Goal: Task Accomplishment & Management: Use online tool/utility

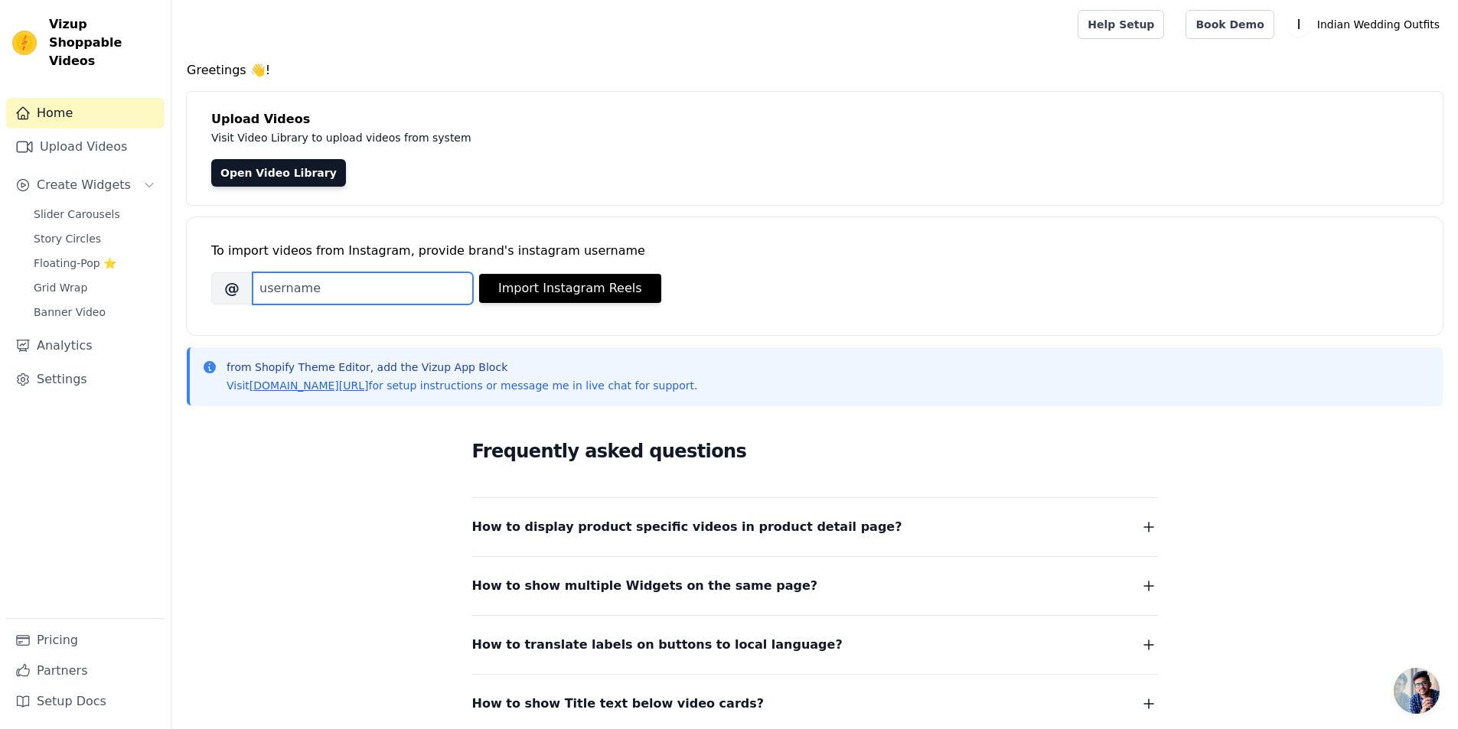
click at [371, 293] on input "Brand's Instagram Username" at bounding box center [363, 288] width 220 height 32
type input "indianweddingoutfits"
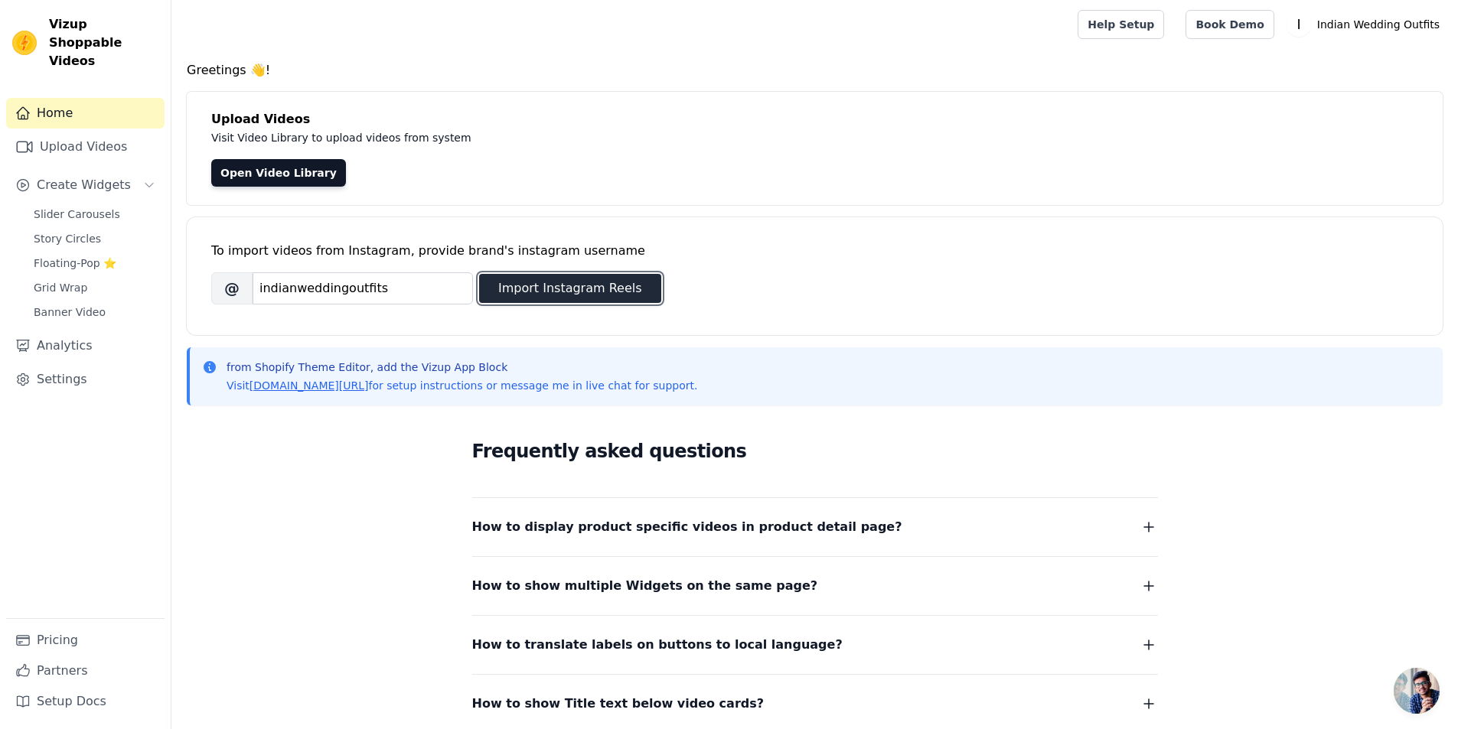
click at [565, 289] on button "Import Instagram Reels" at bounding box center [570, 288] width 182 height 29
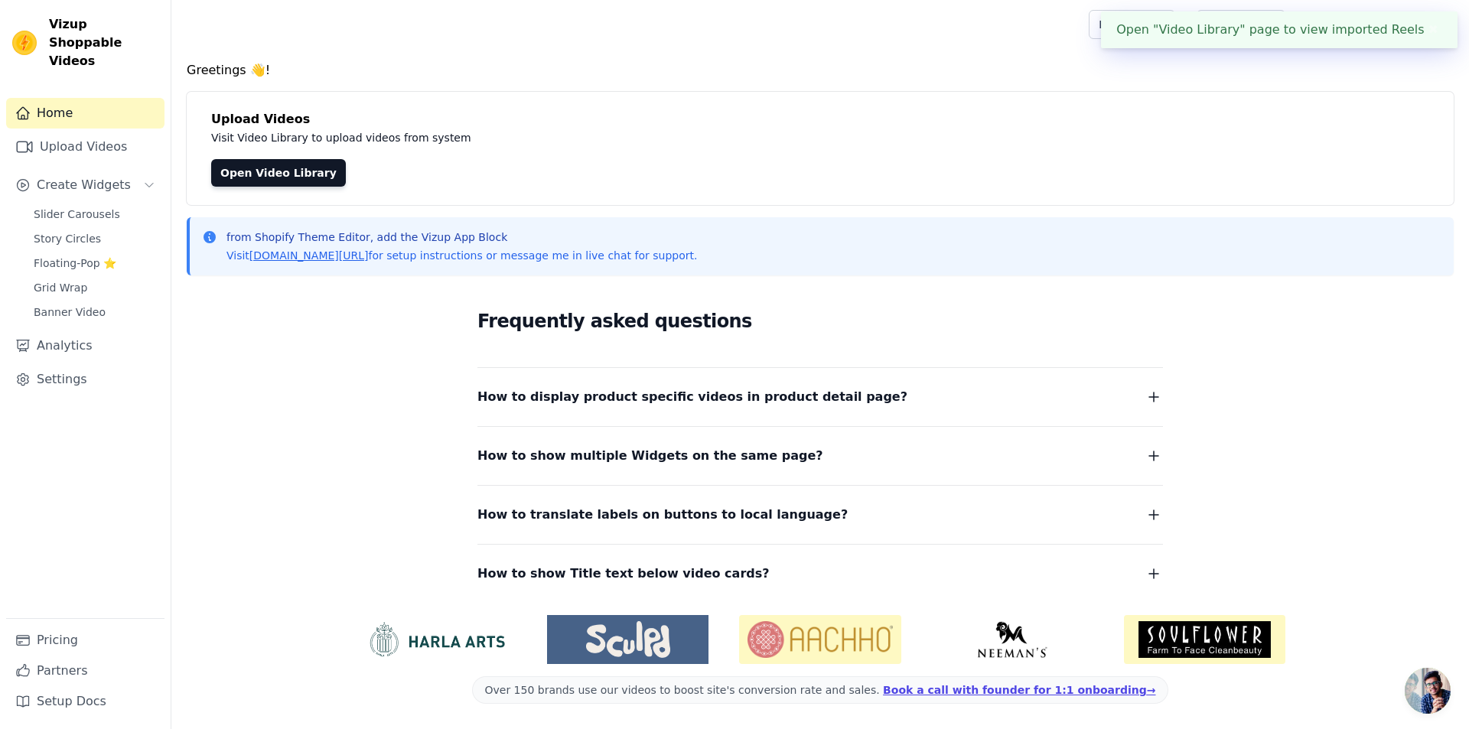
click at [1433, 29] on button "✖" at bounding box center [1434, 30] width 18 height 18
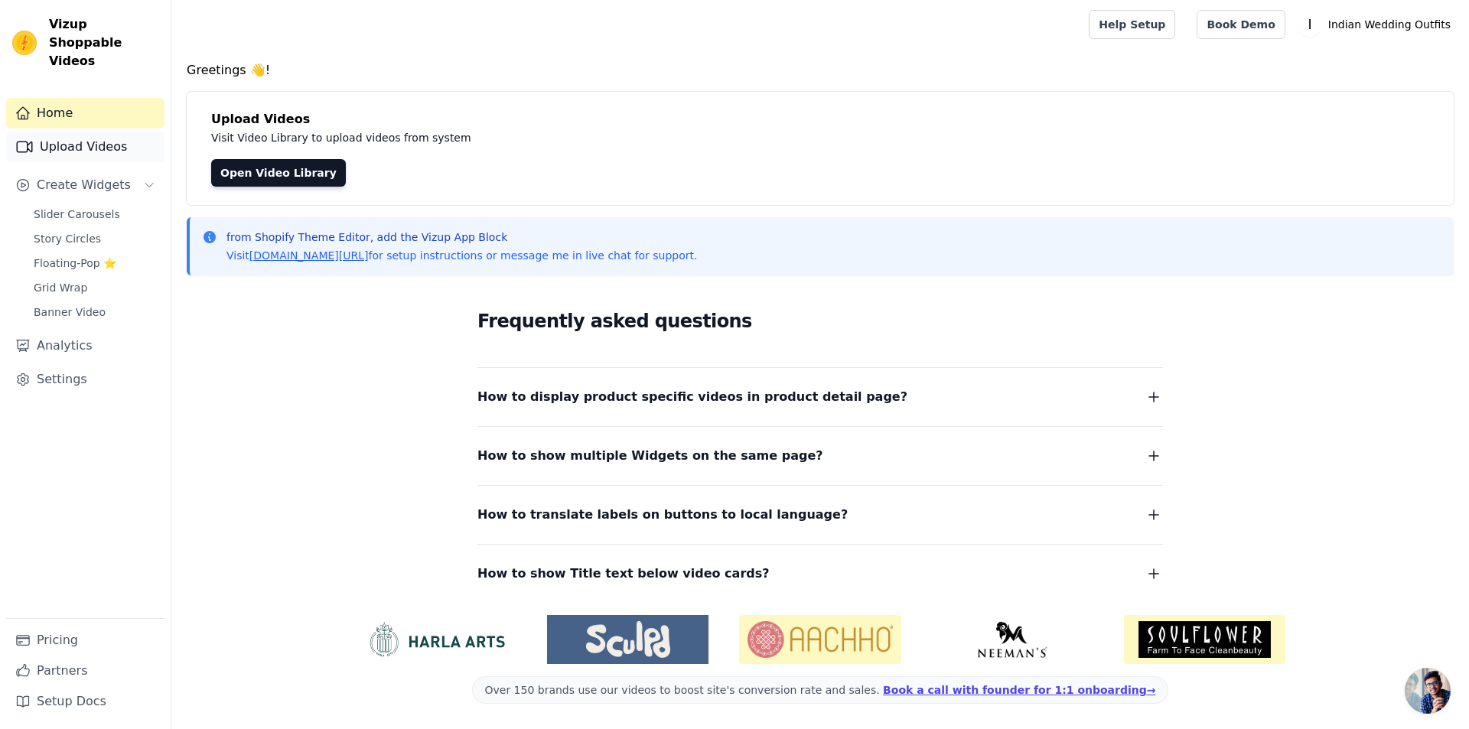
click at [105, 132] on link "Upload Videos" at bounding box center [85, 147] width 158 height 31
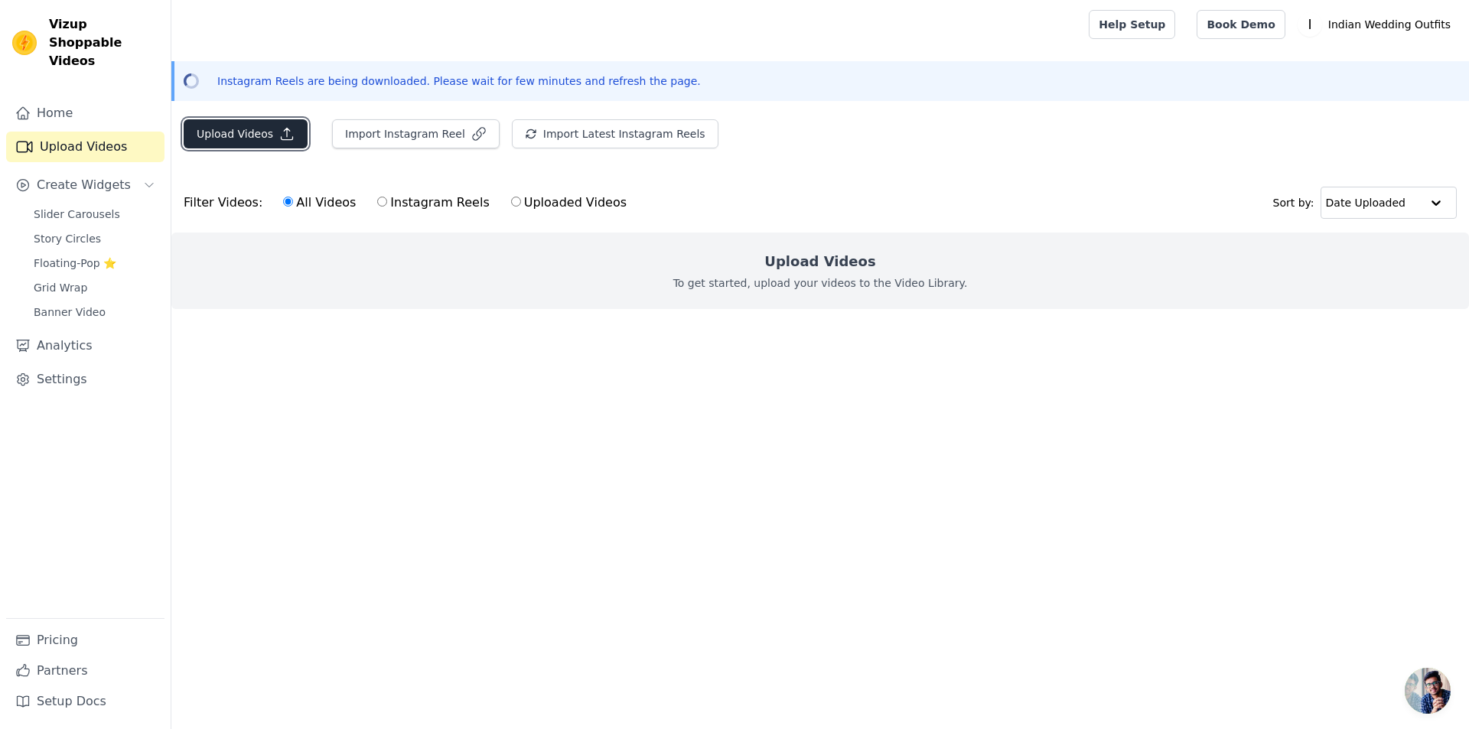
click at [249, 137] on button "Upload Videos" at bounding box center [246, 133] width 124 height 29
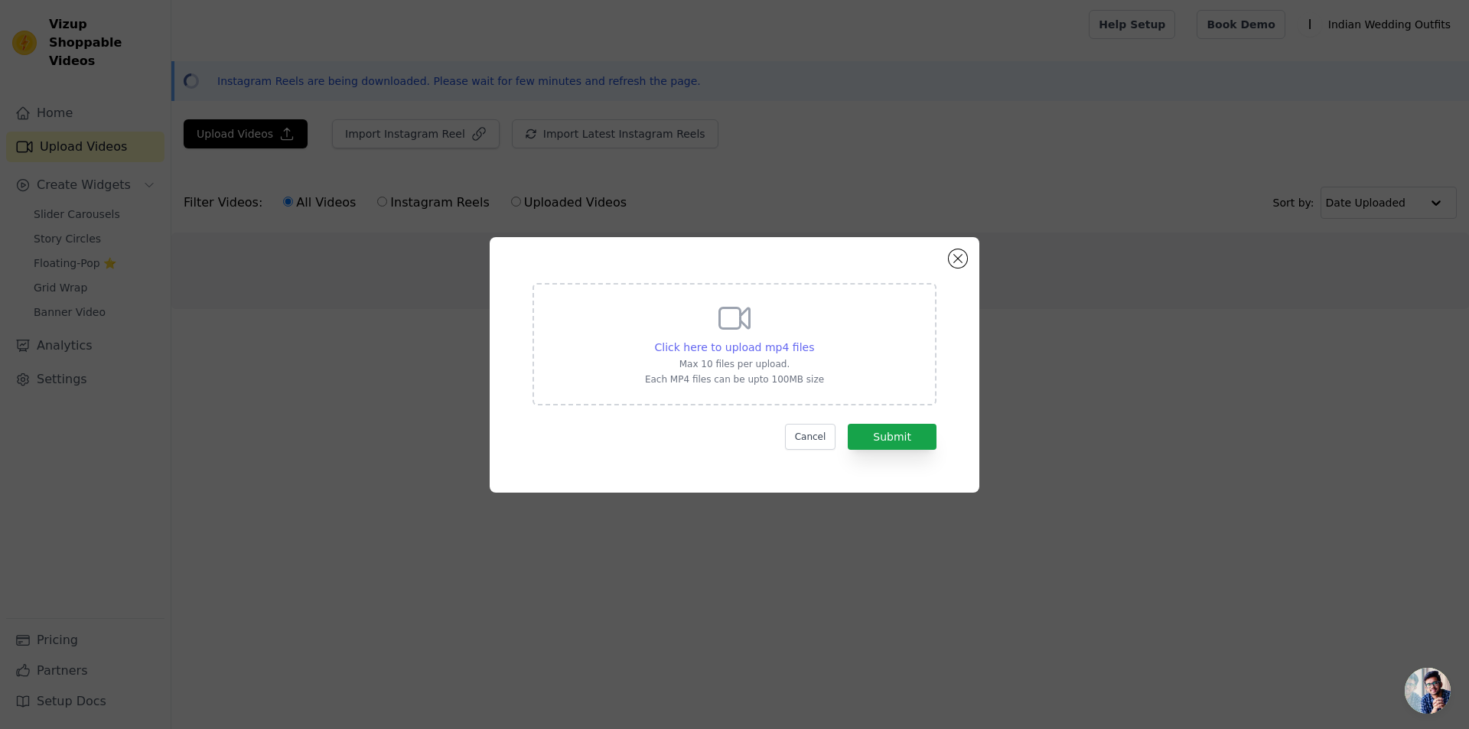
click at [772, 354] on div "Click here to upload mp4 files" at bounding box center [735, 347] width 160 height 15
click at [813, 340] on input "Click here to upload mp4 files Max 10 files per upload. Each MP4 files can be u…" at bounding box center [813, 339] width 1 height 1
type input "C:\fakepath\Video-231.mp4"
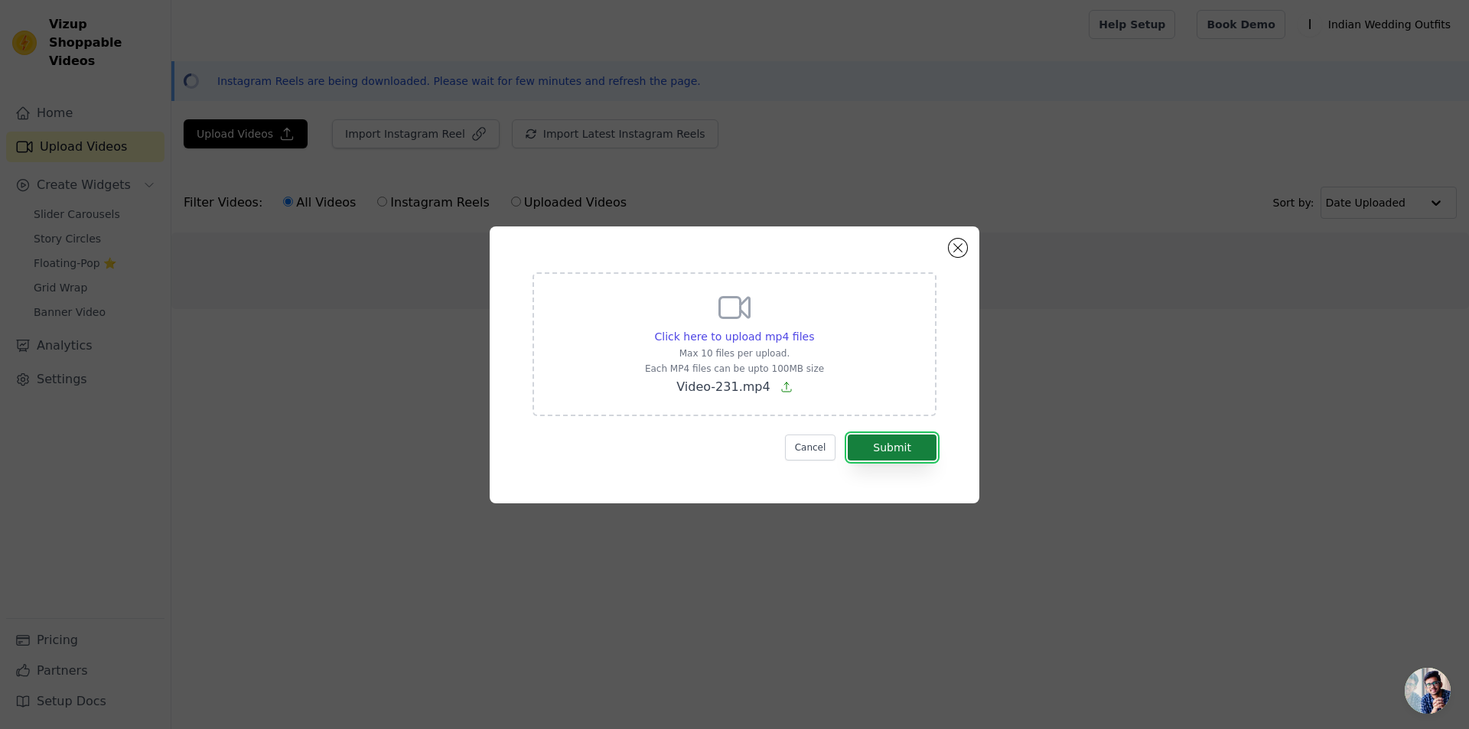
click at [904, 456] on button "Submit" at bounding box center [892, 448] width 89 height 26
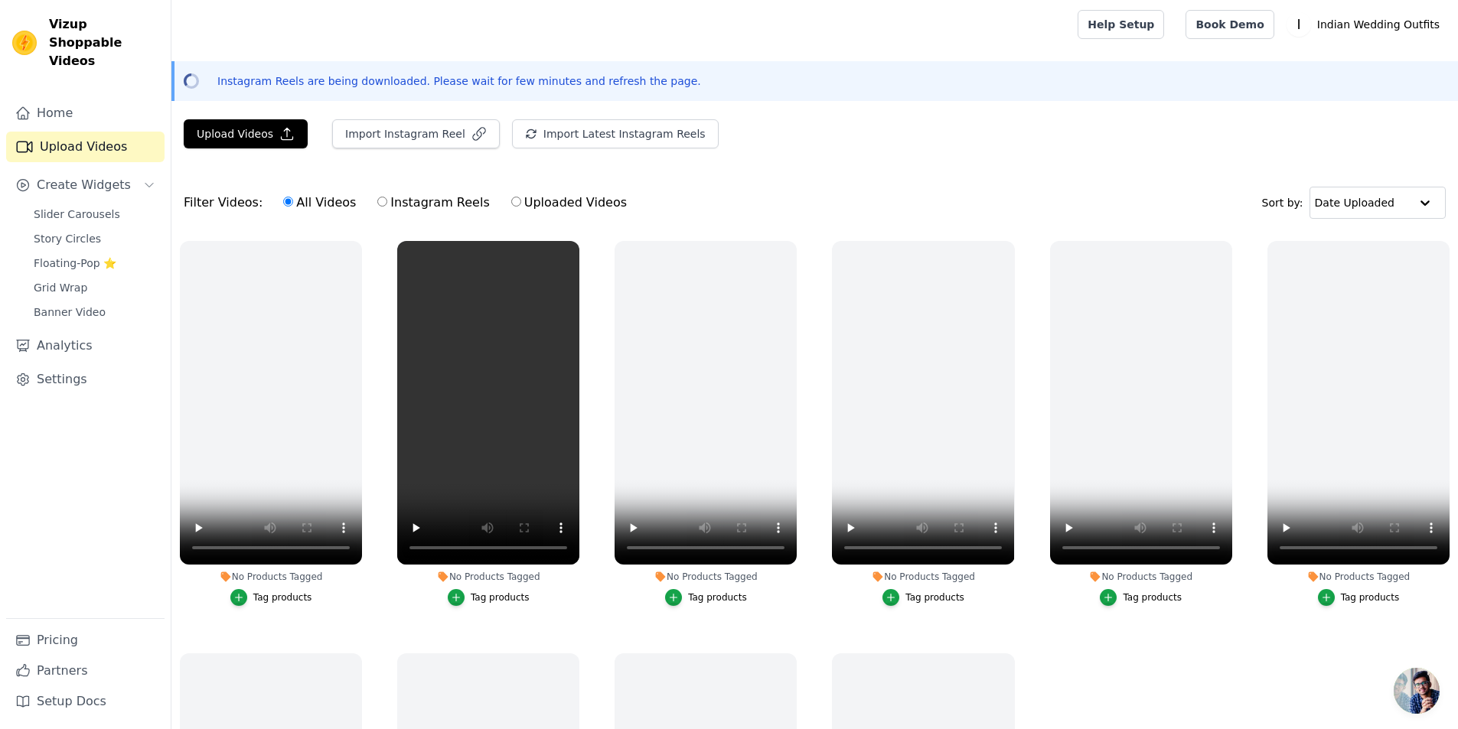
click at [511, 201] on input "Uploaded Videos" at bounding box center [516, 202] width 10 height 10
radio input "true"
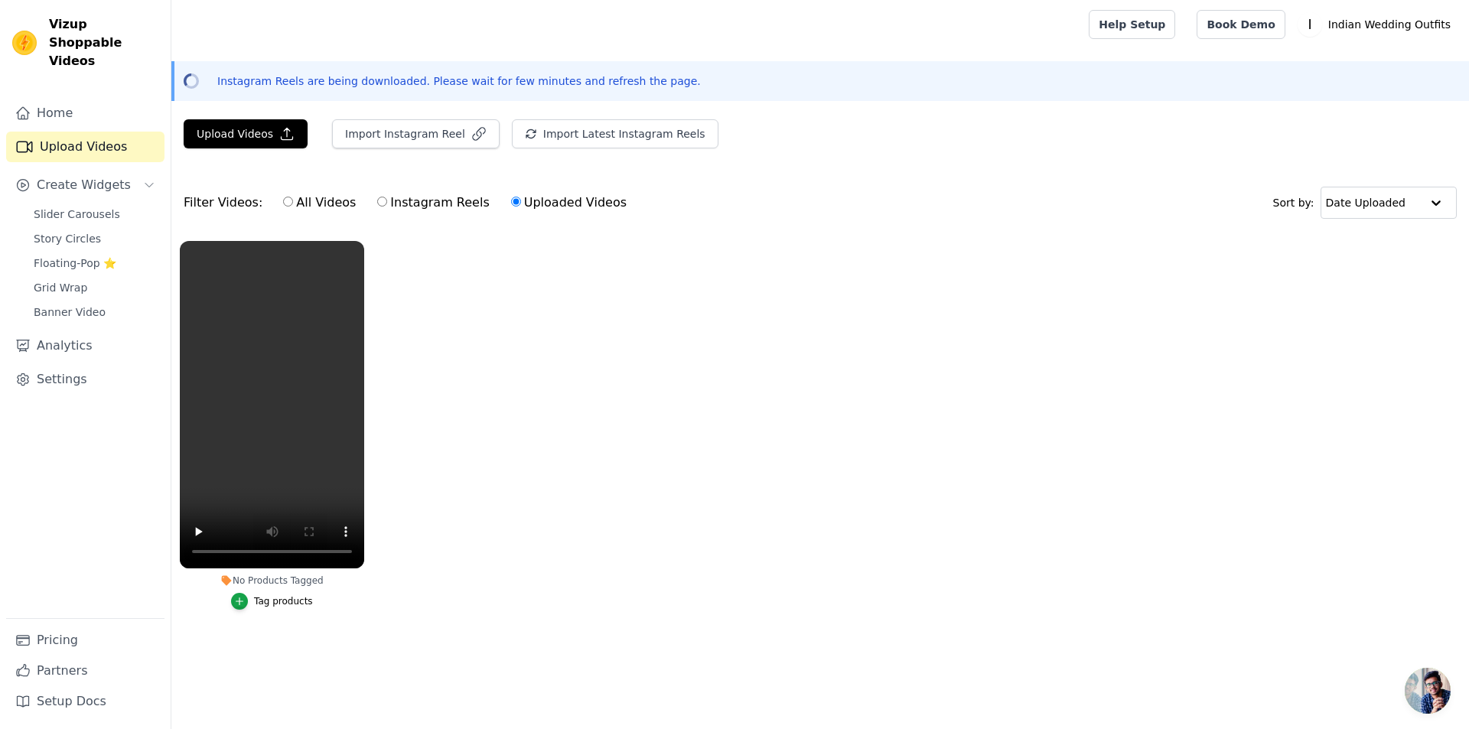
click at [288, 608] on button "Tag products" at bounding box center [272, 601] width 82 height 17
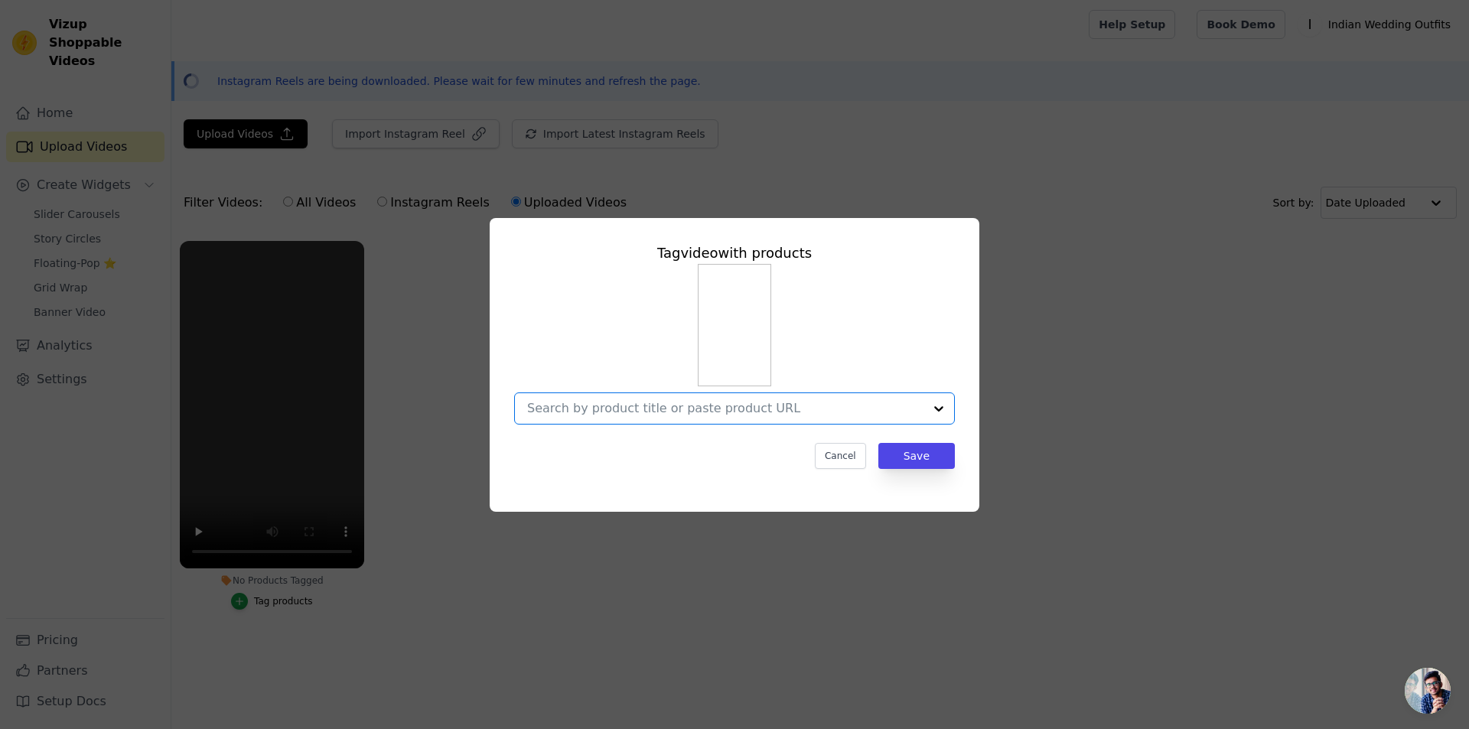
click at [621, 407] on input "No Products Tagged Tag video with products Option undefined, selected. Select i…" at bounding box center [725, 408] width 396 height 15
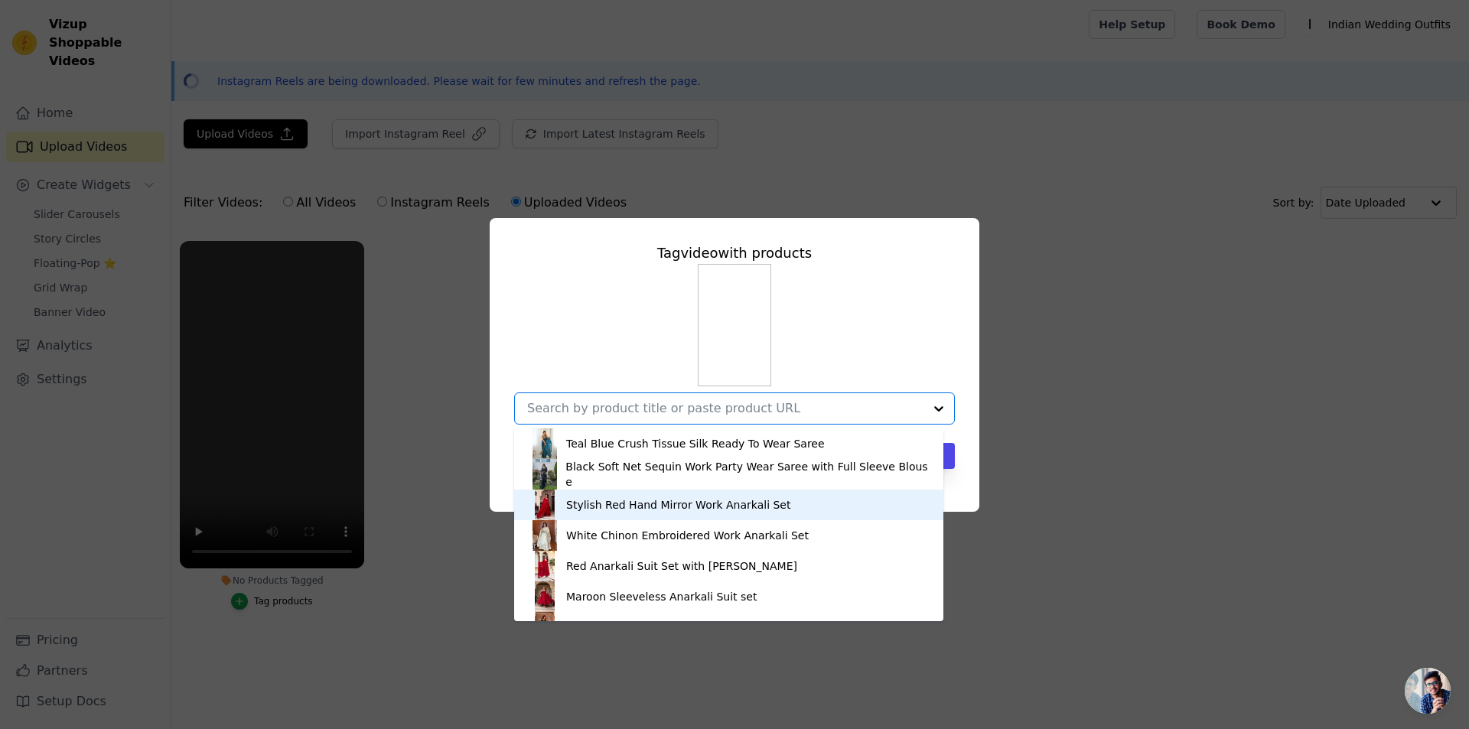
click at [635, 509] on div "Stylish Red Hand Mirror Work Anarkali Set" at bounding box center [678, 504] width 224 height 15
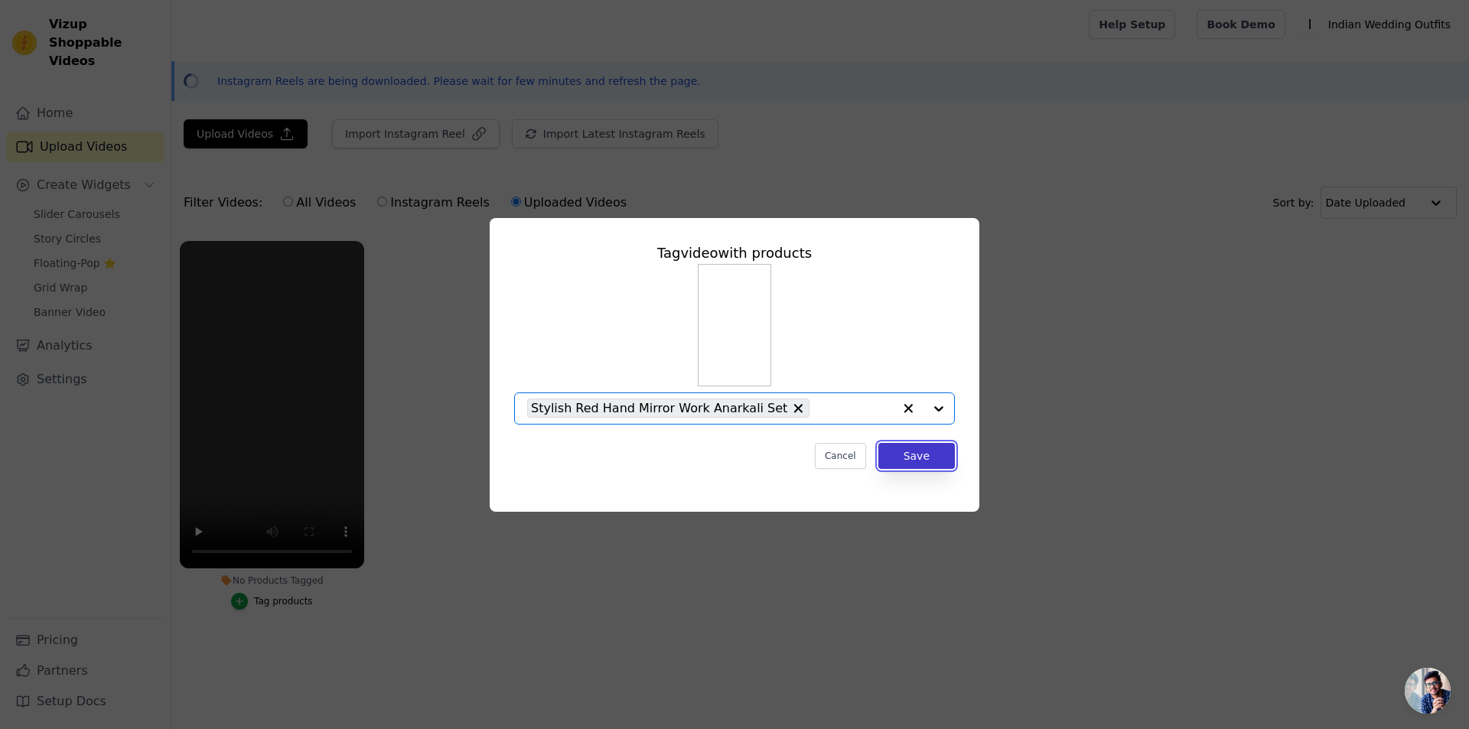
click at [908, 456] on button "Save" at bounding box center [916, 456] width 77 height 26
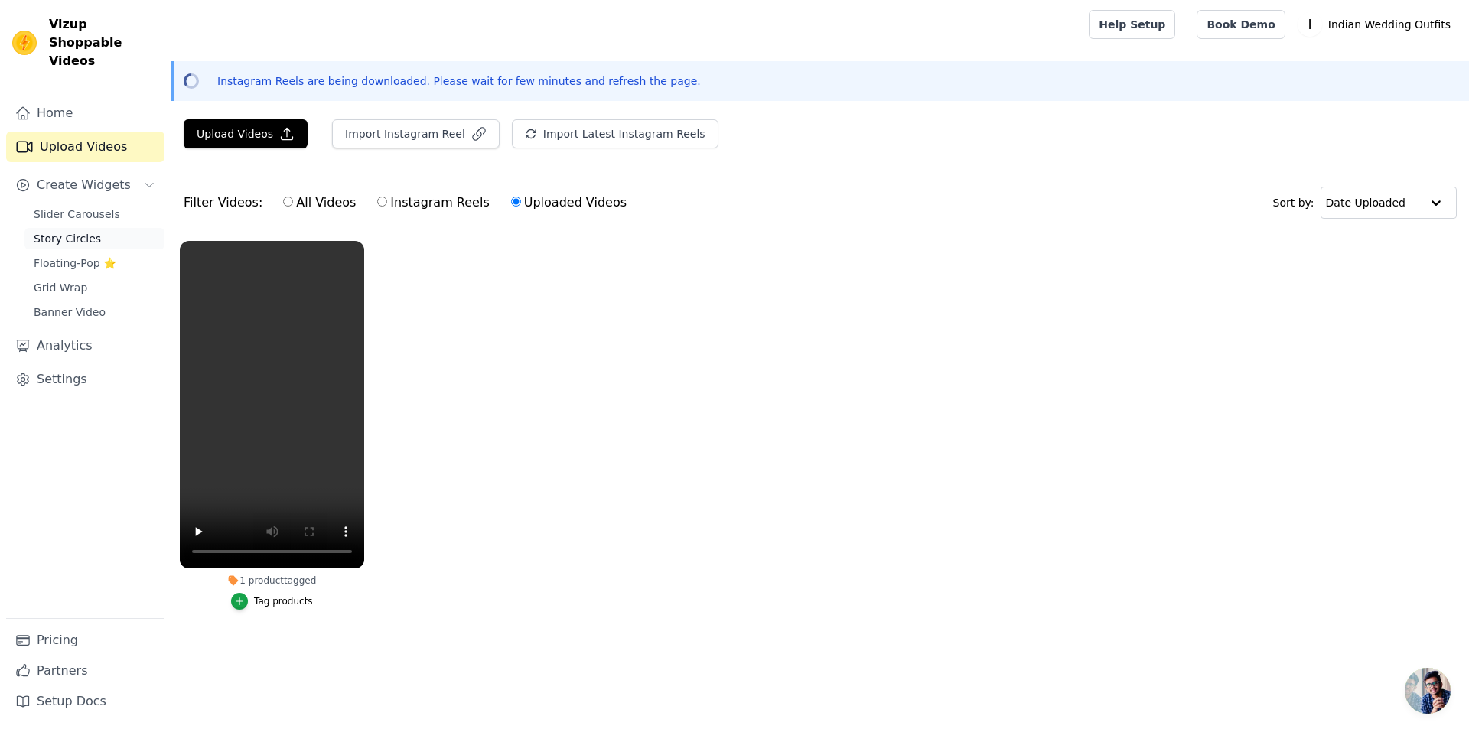
click at [116, 228] on link "Story Circles" at bounding box center [94, 238] width 140 height 21
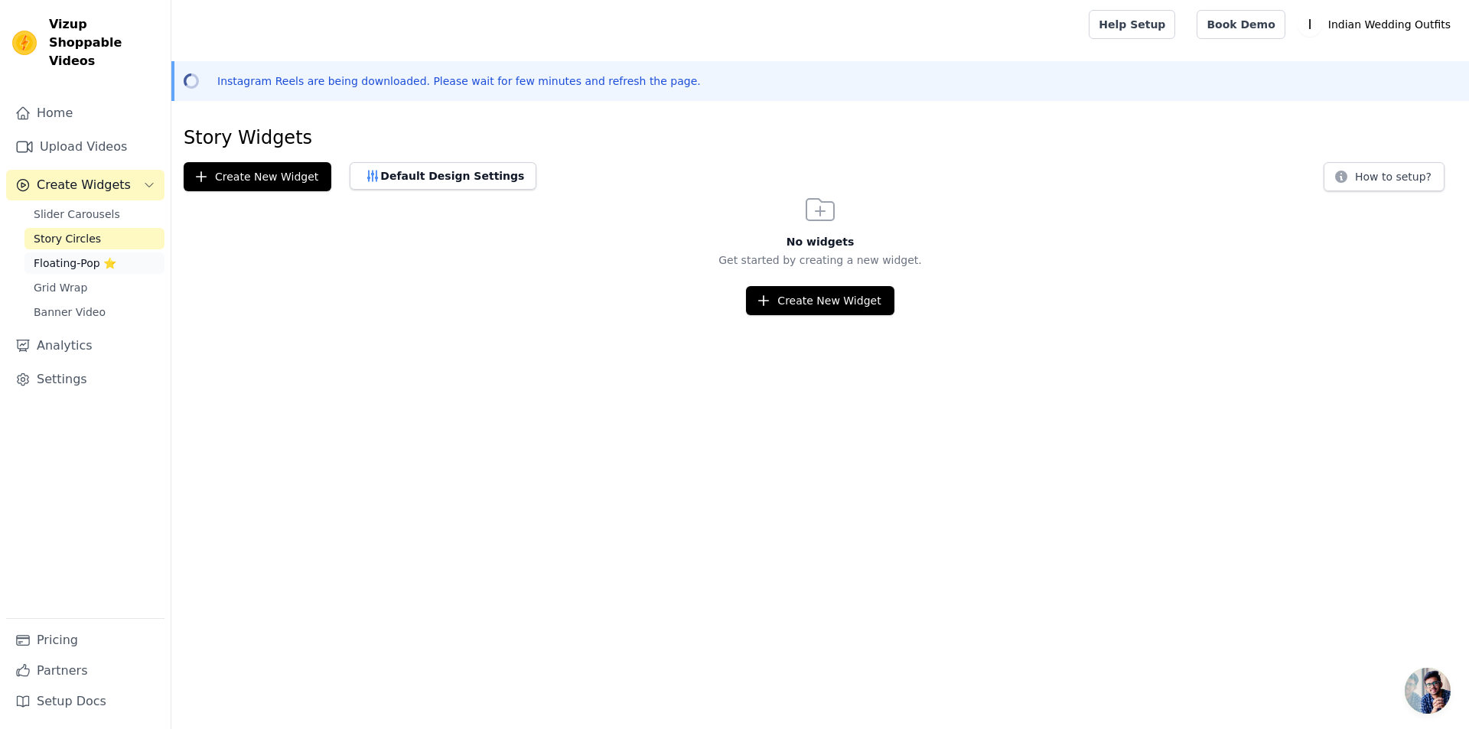
click at [116, 253] on link "Floating-Pop ⭐" at bounding box center [94, 263] width 140 height 21
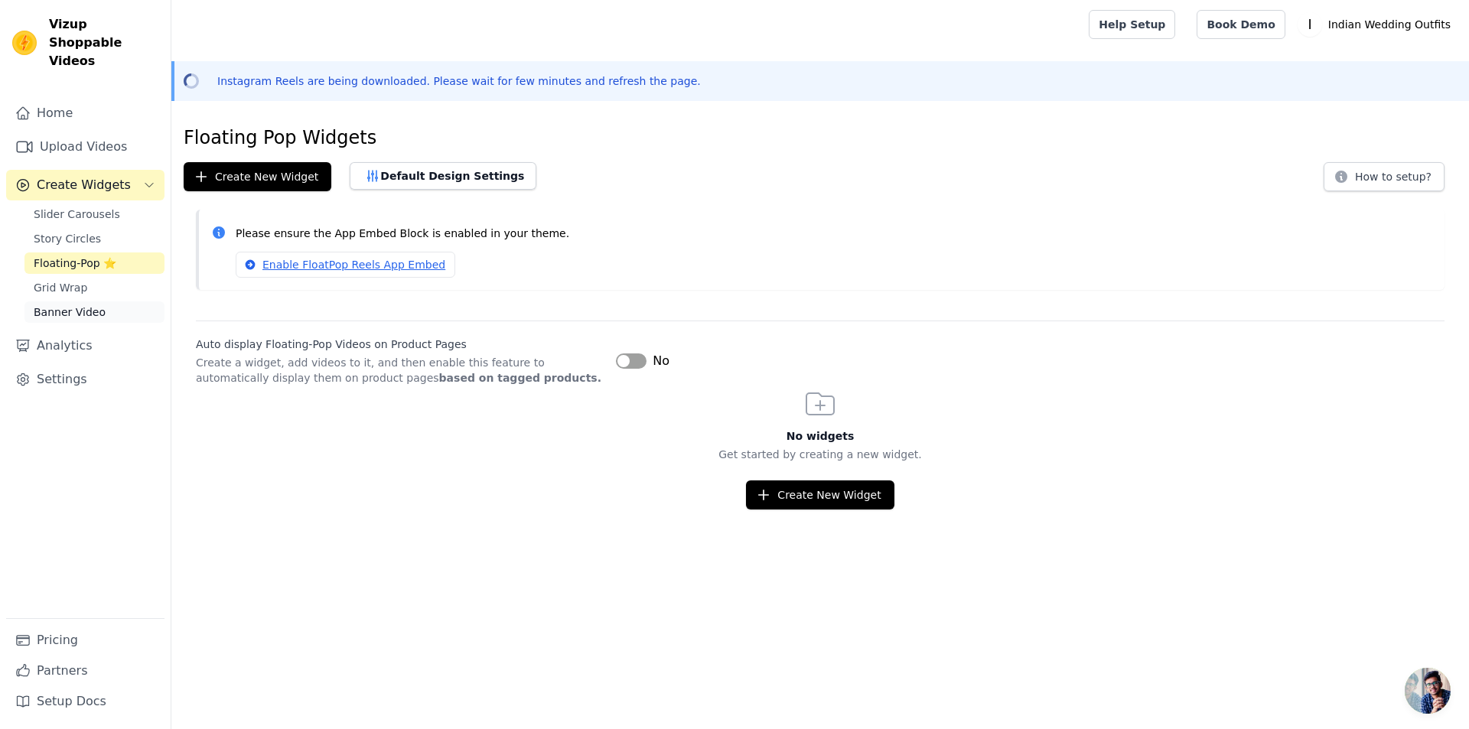
click at [119, 301] on link "Banner Video" at bounding box center [94, 311] width 140 height 21
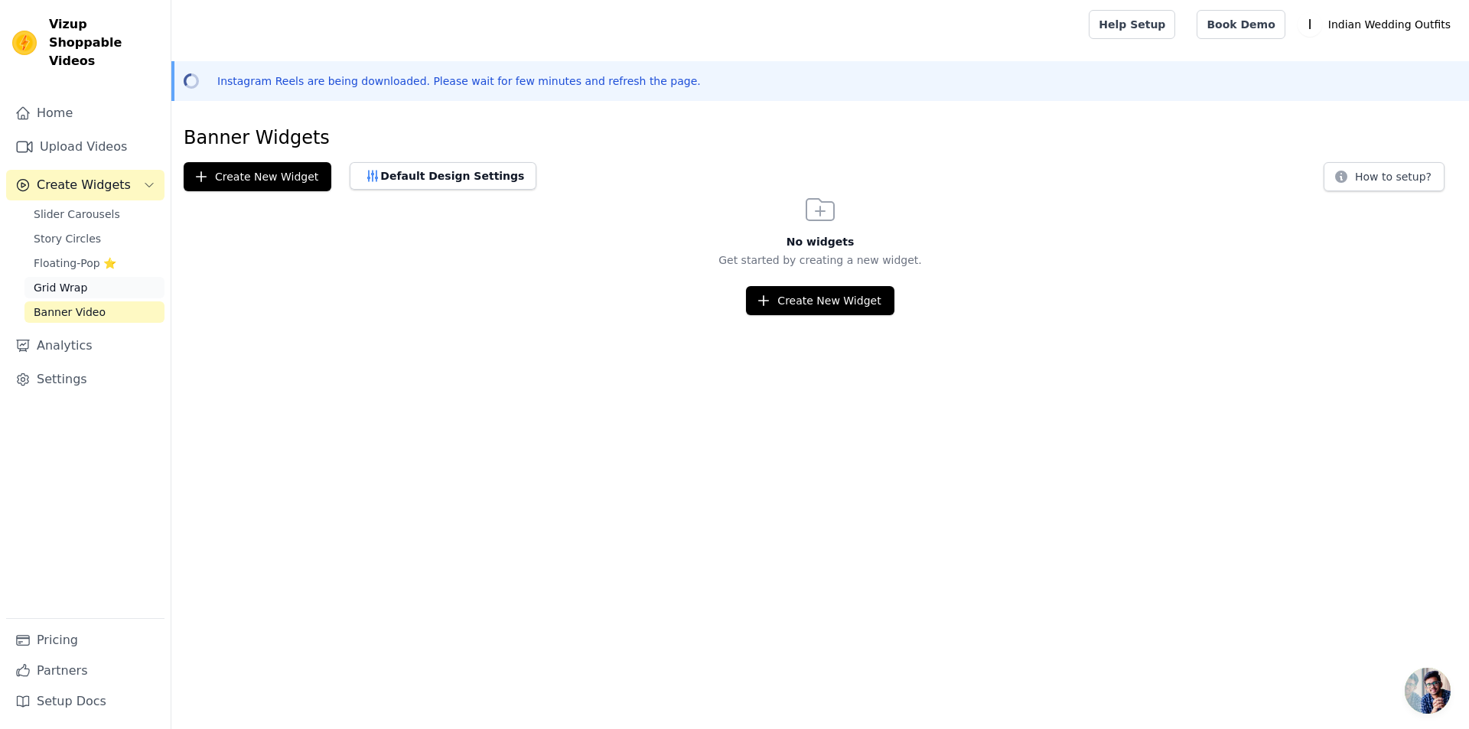
click at [122, 277] on link "Grid Wrap" at bounding box center [94, 287] width 140 height 21
click at [132, 331] on link "Analytics" at bounding box center [85, 346] width 158 height 31
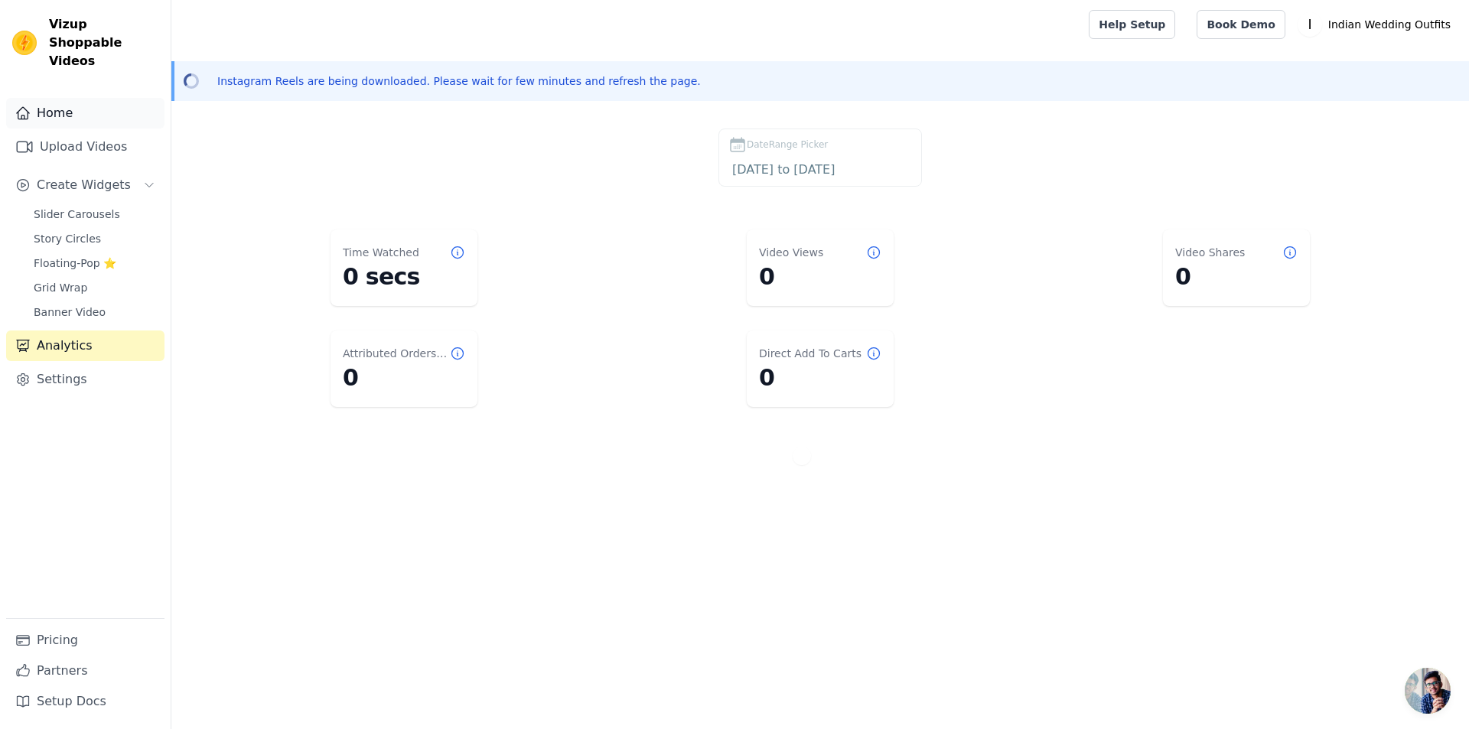
click at [98, 98] on link "Home" at bounding box center [85, 113] width 158 height 31
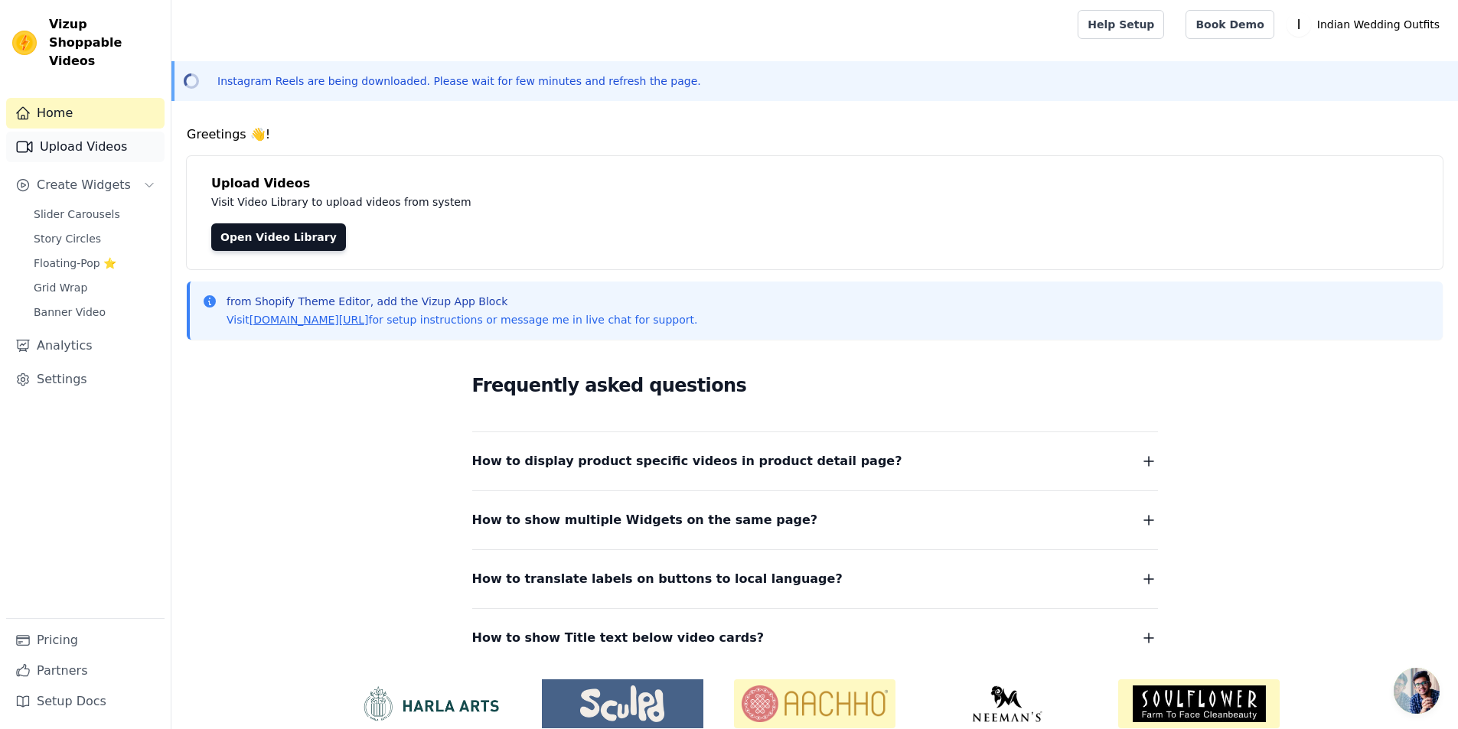
click at [123, 132] on link "Upload Videos" at bounding box center [85, 147] width 158 height 31
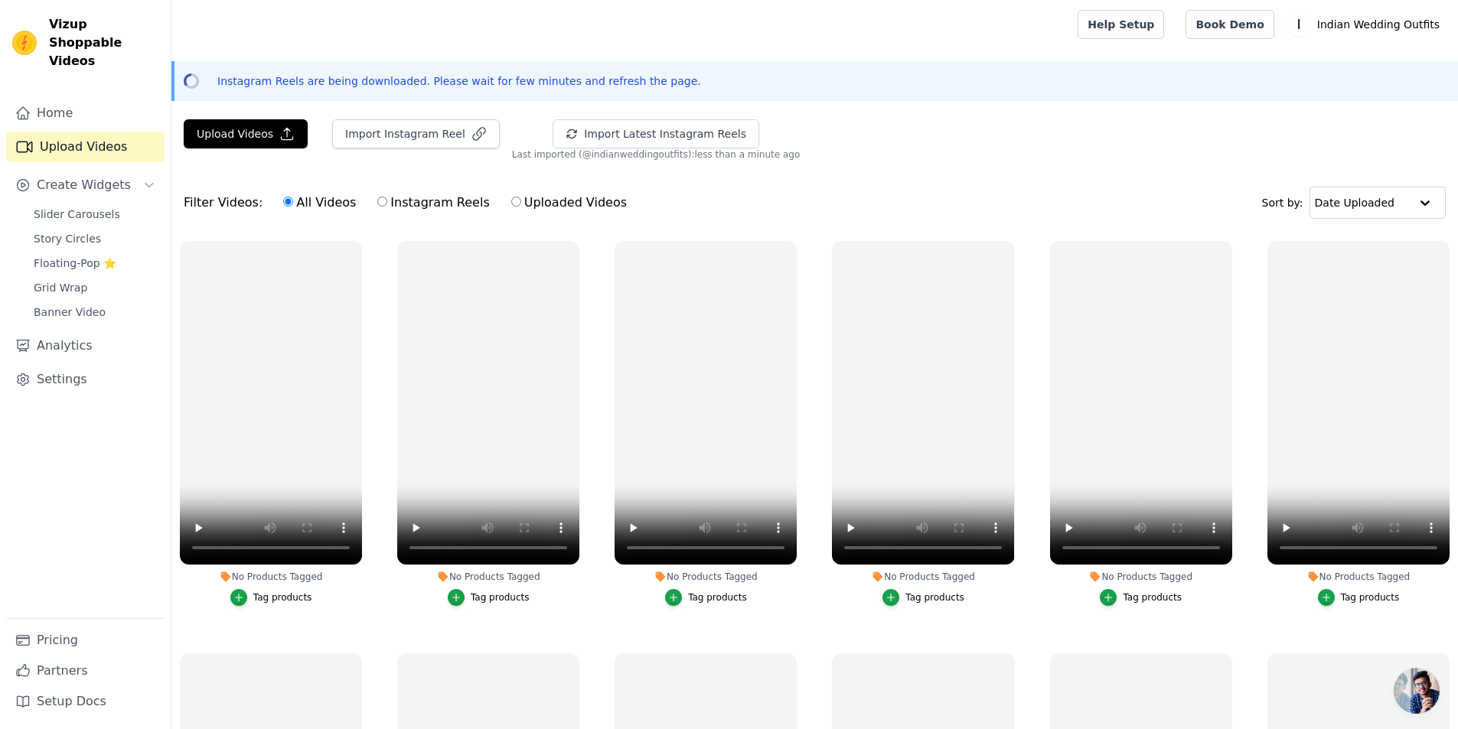
click at [532, 199] on label "Uploaded Videos" at bounding box center [568, 203] width 117 height 20
click at [521, 199] on input "Uploaded Videos" at bounding box center [516, 202] width 10 height 10
radio input "true"
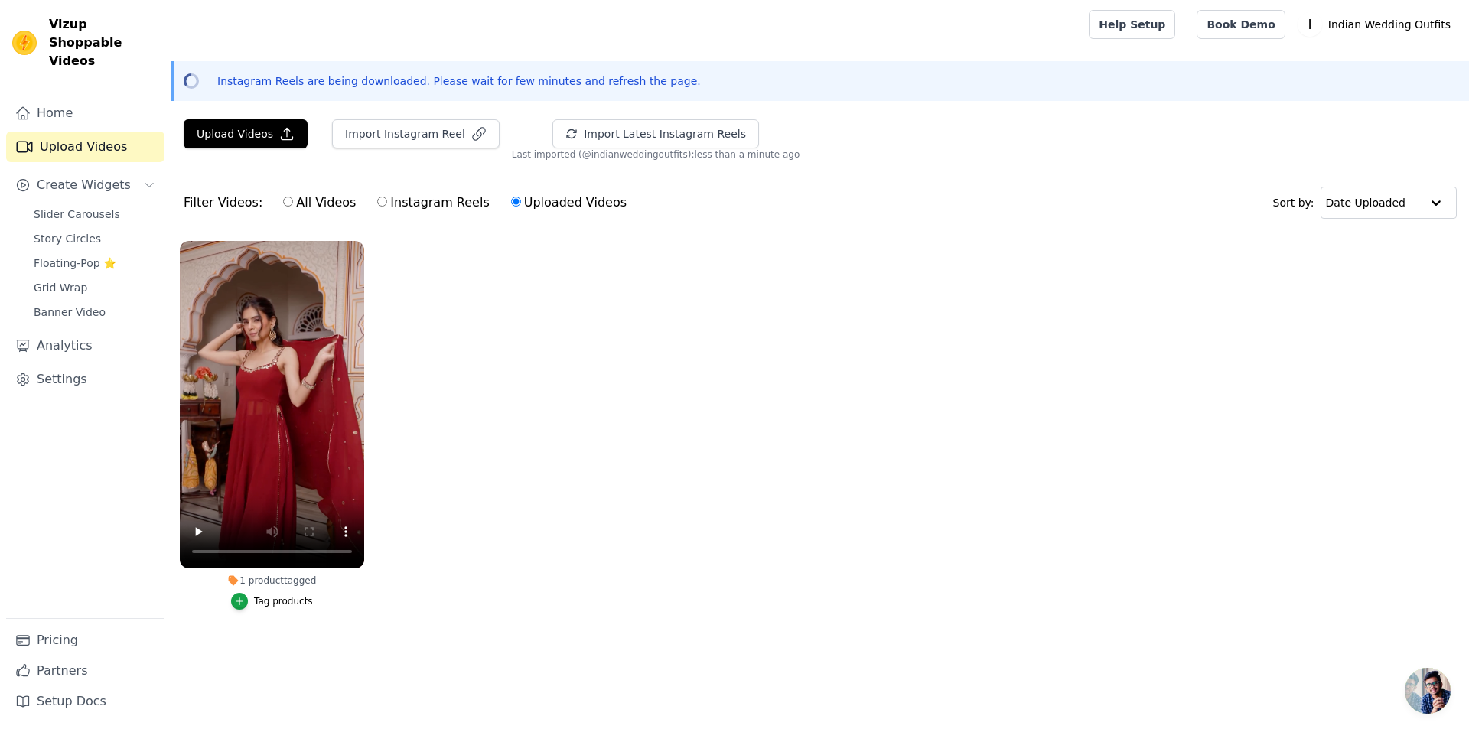
click at [292, 601] on div "Tag products" at bounding box center [283, 601] width 59 height 12
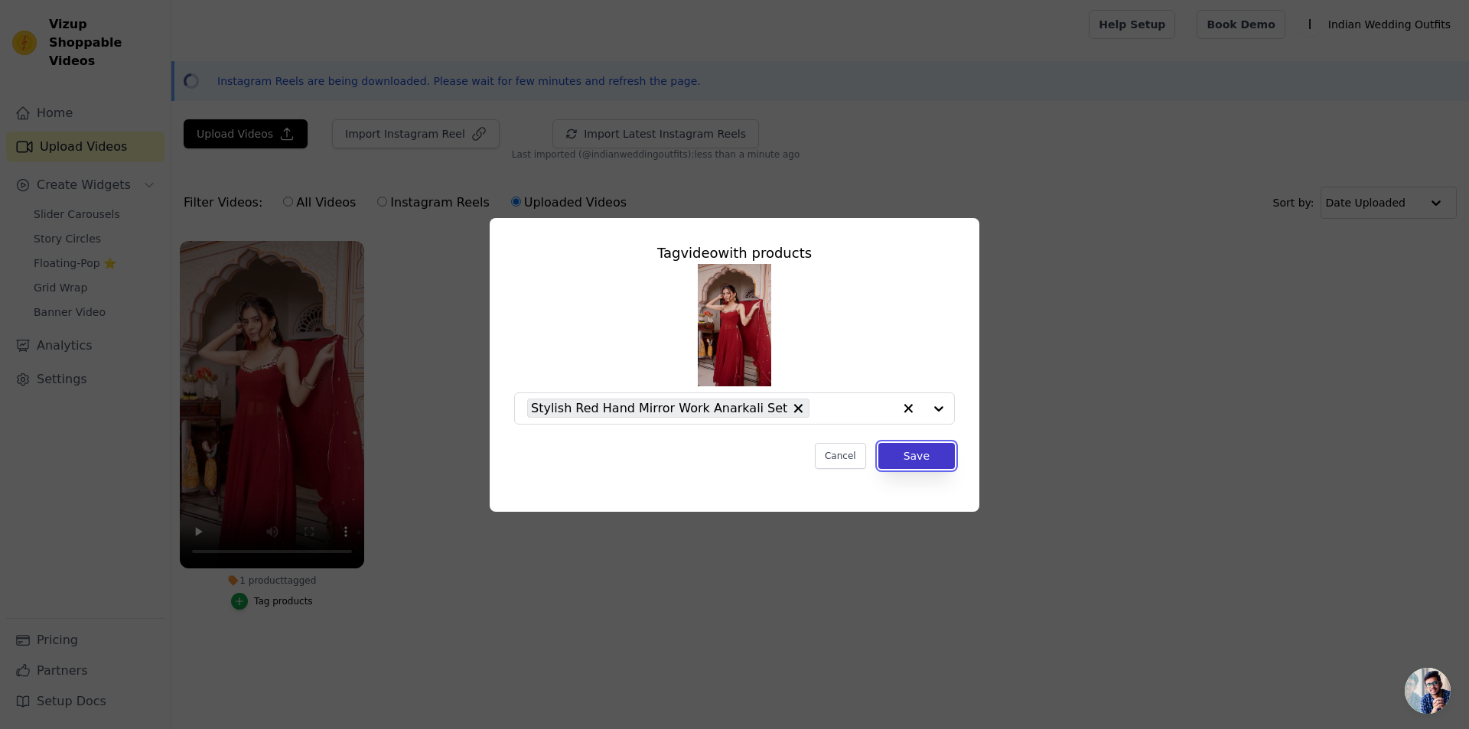
click at [893, 455] on button "Save" at bounding box center [916, 456] width 77 height 26
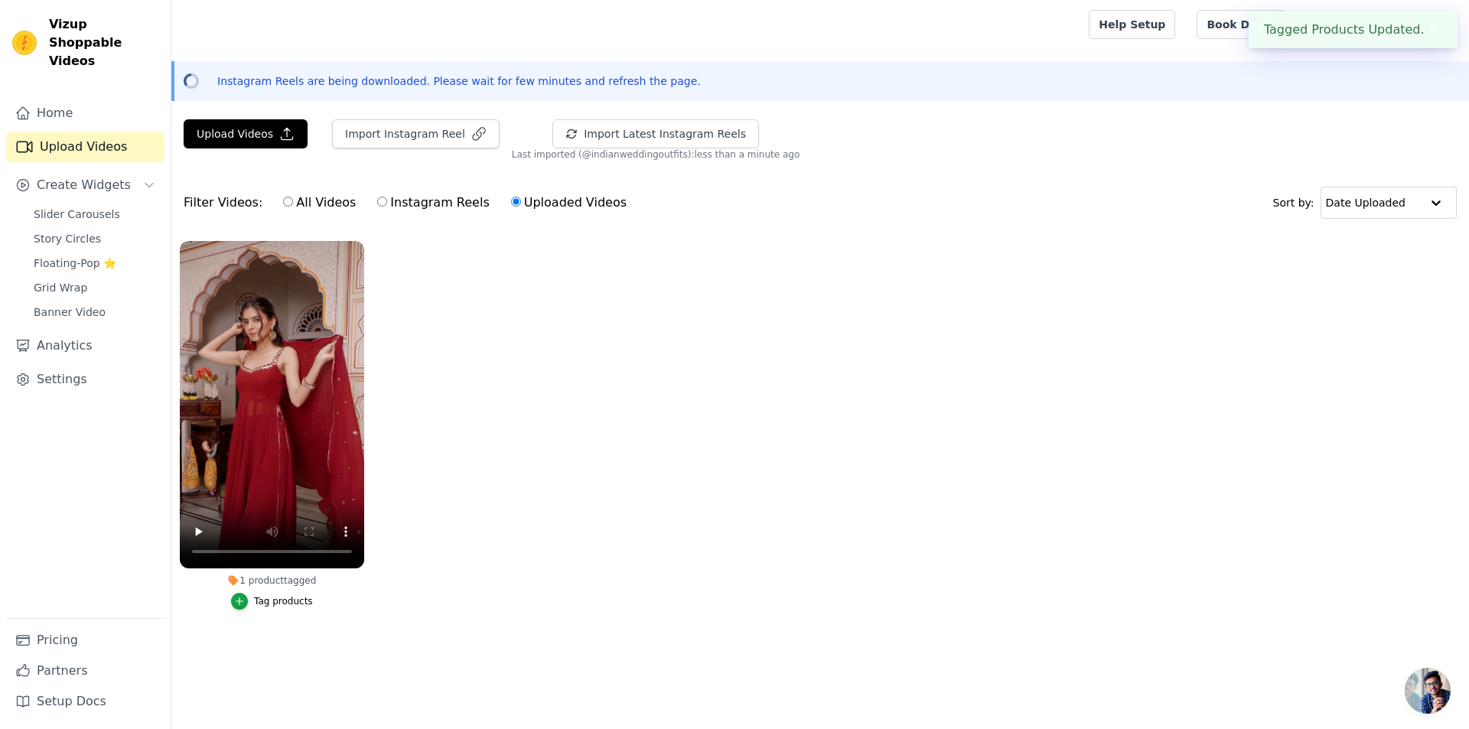
click at [1342, 33] on div "Tagged Products Updated. ✖" at bounding box center [1353, 29] width 209 height 37
click at [1180, 178] on div "Filter Videos: All Videos Instagram Reels Uploaded Videos Sort by: Date Uploaded" at bounding box center [820, 203] width 1298 height 60
click at [1169, 23] on link "Help Setup" at bounding box center [1132, 24] width 86 height 29
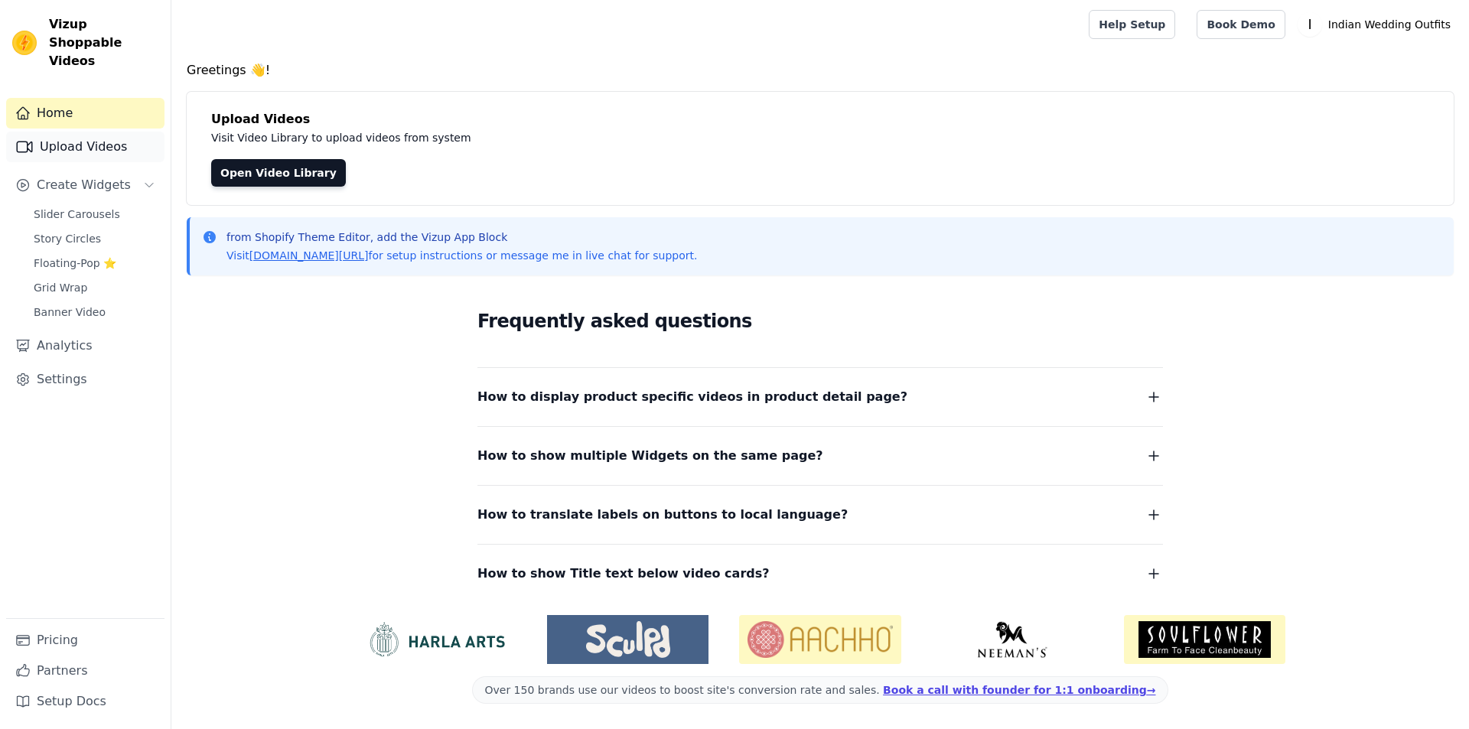
click at [110, 134] on link "Upload Videos" at bounding box center [85, 147] width 158 height 31
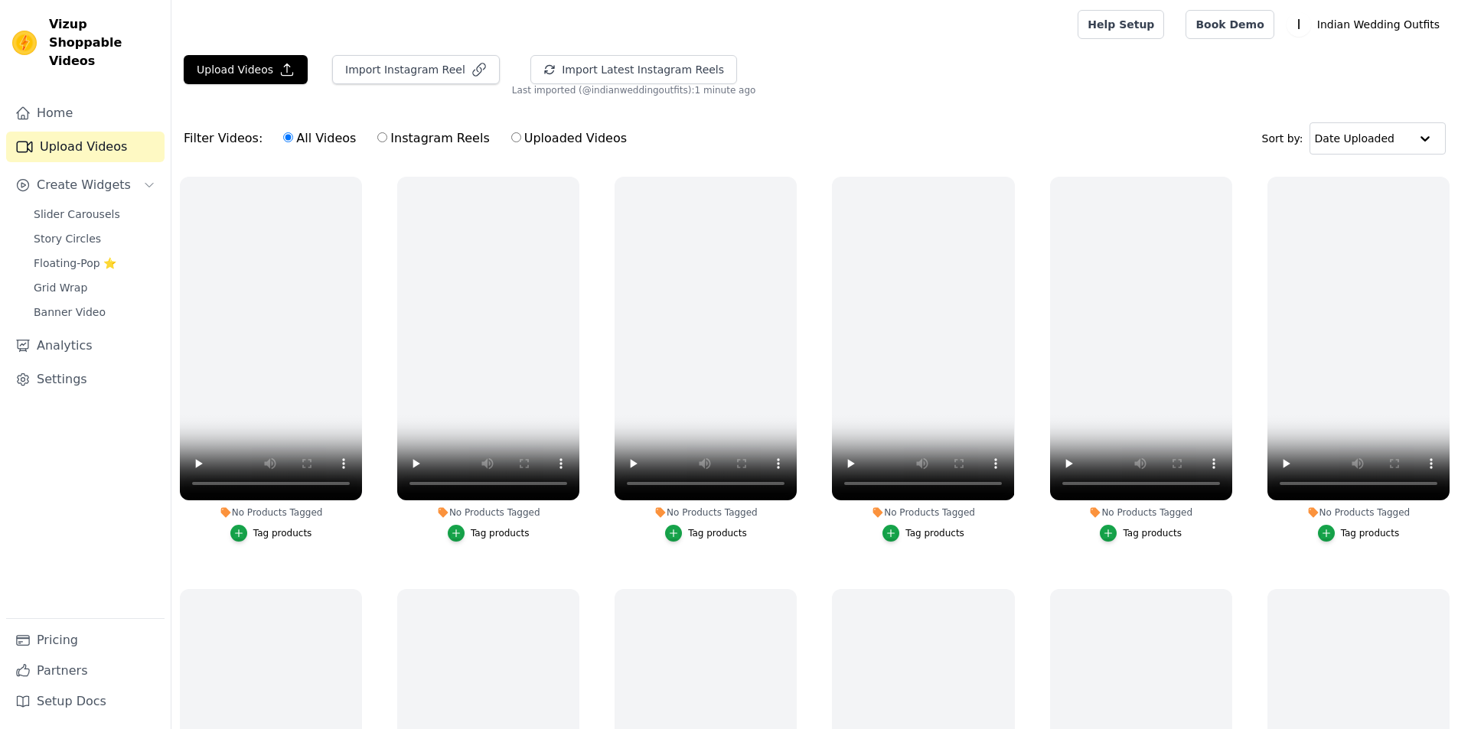
click at [511, 139] on input "Uploaded Videos" at bounding box center [516, 137] width 10 height 10
radio input "true"
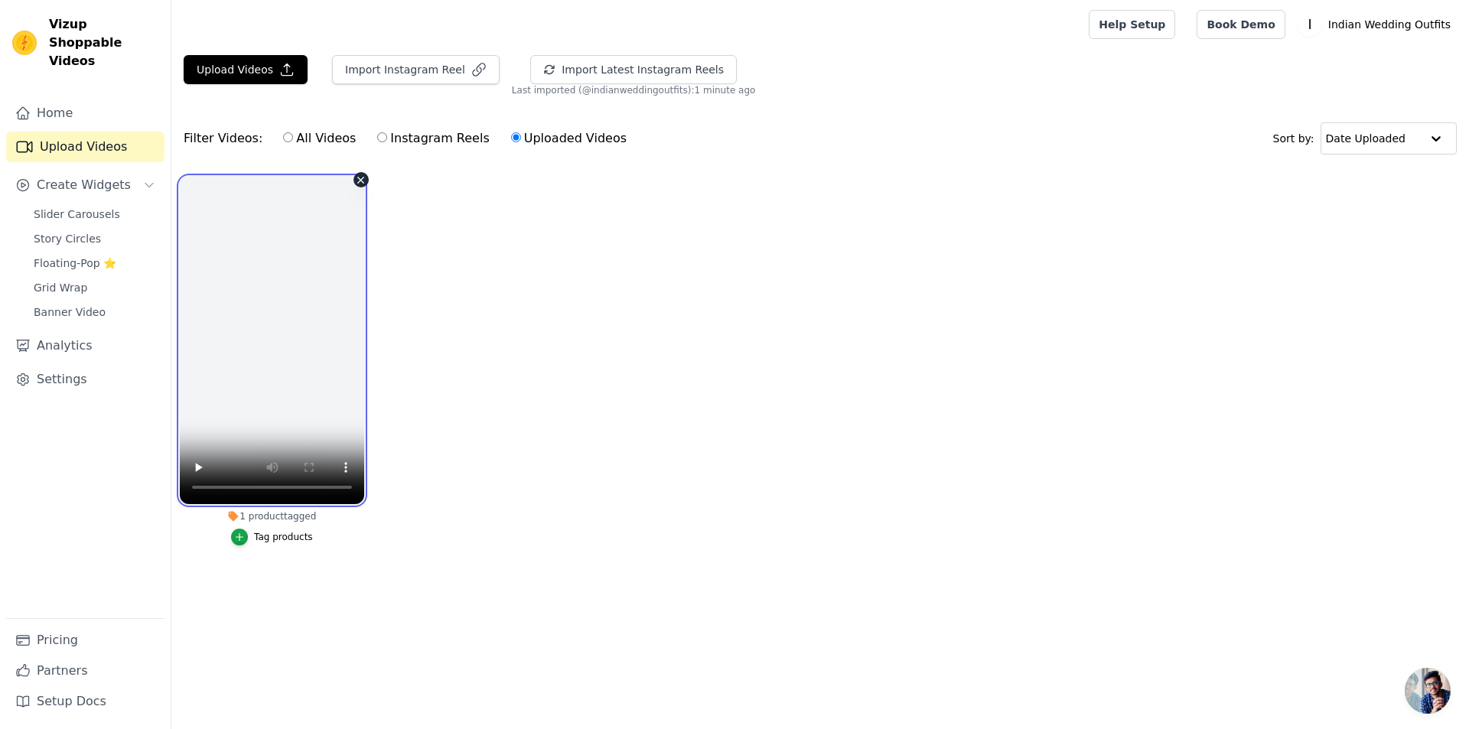
click at [288, 388] on video at bounding box center [272, 341] width 184 height 328
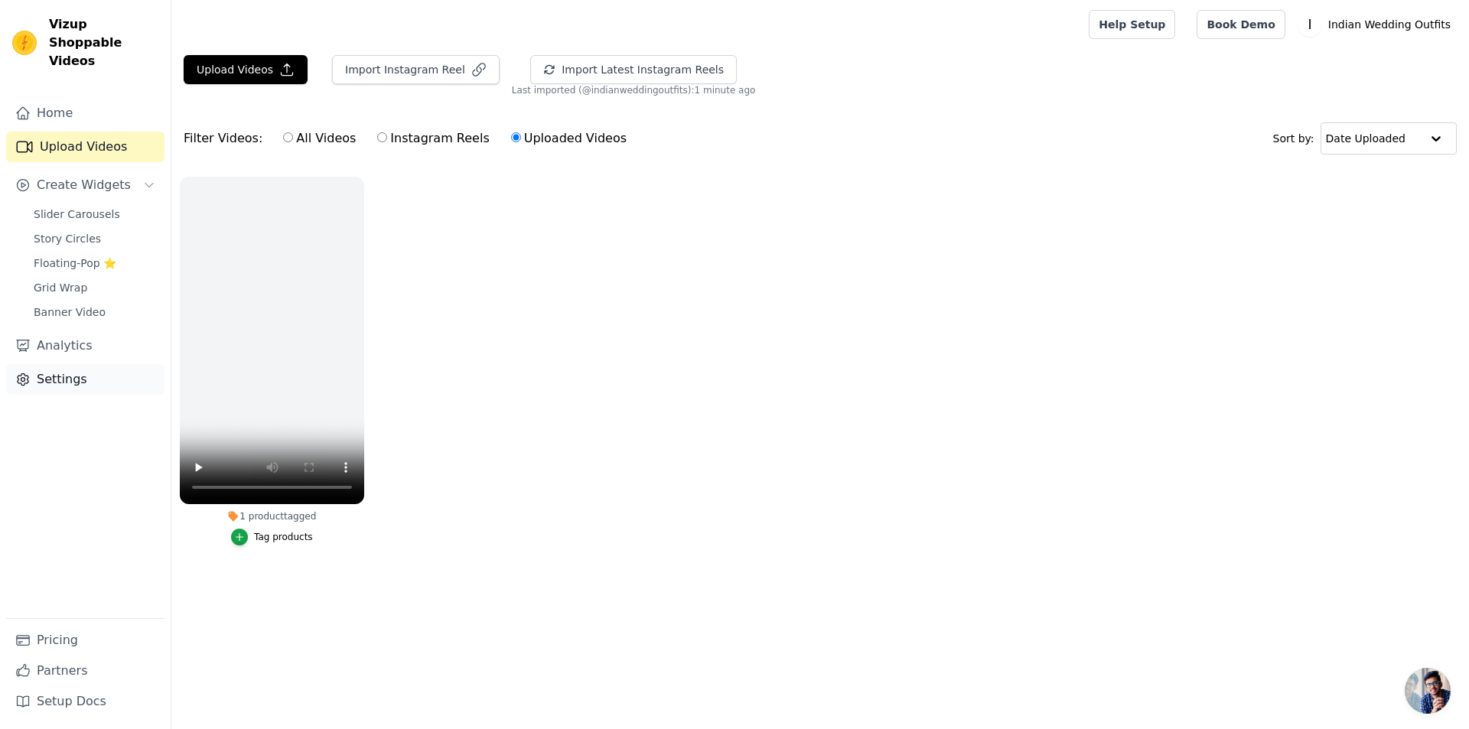
click at [73, 365] on link "Settings" at bounding box center [85, 379] width 158 height 31
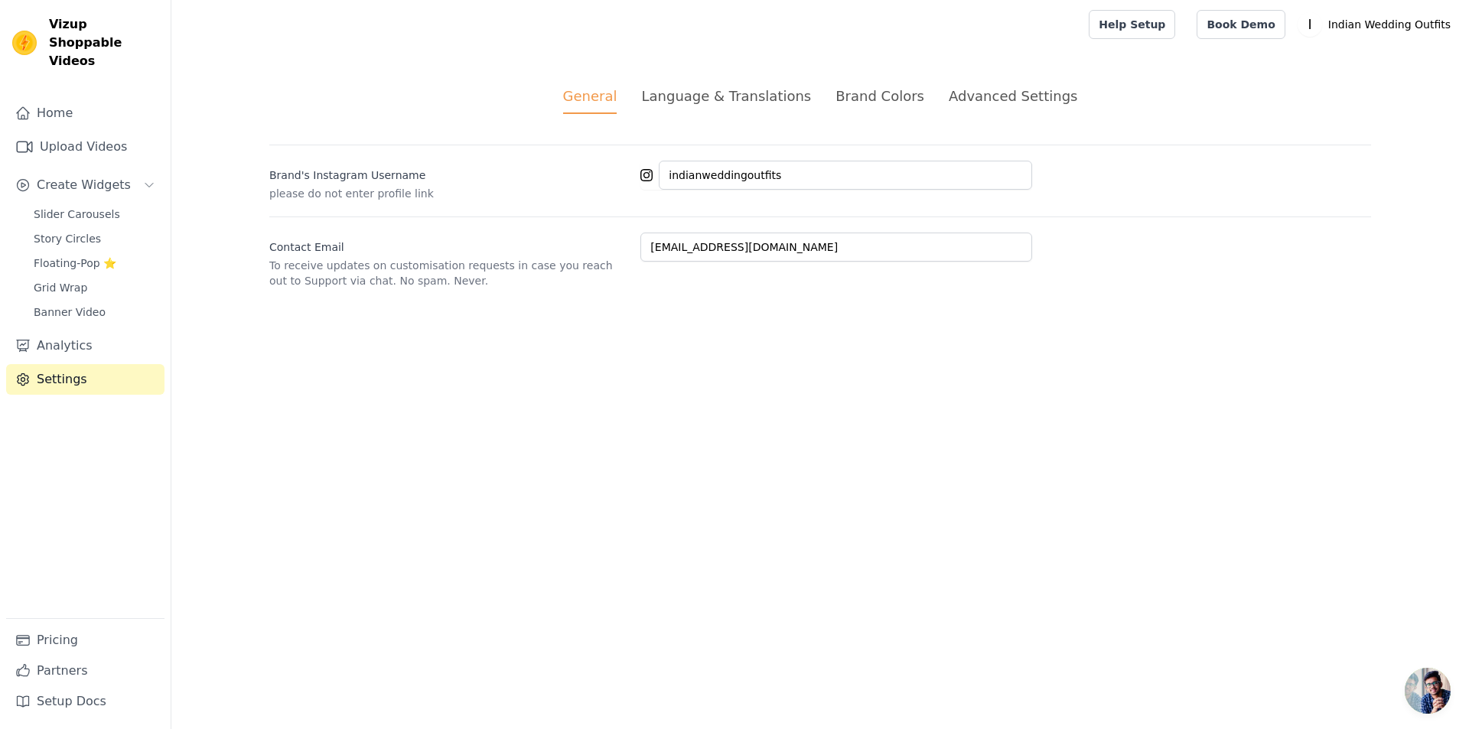
click at [734, 103] on div "Language & Translations" at bounding box center [726, 96] width 170 height 21
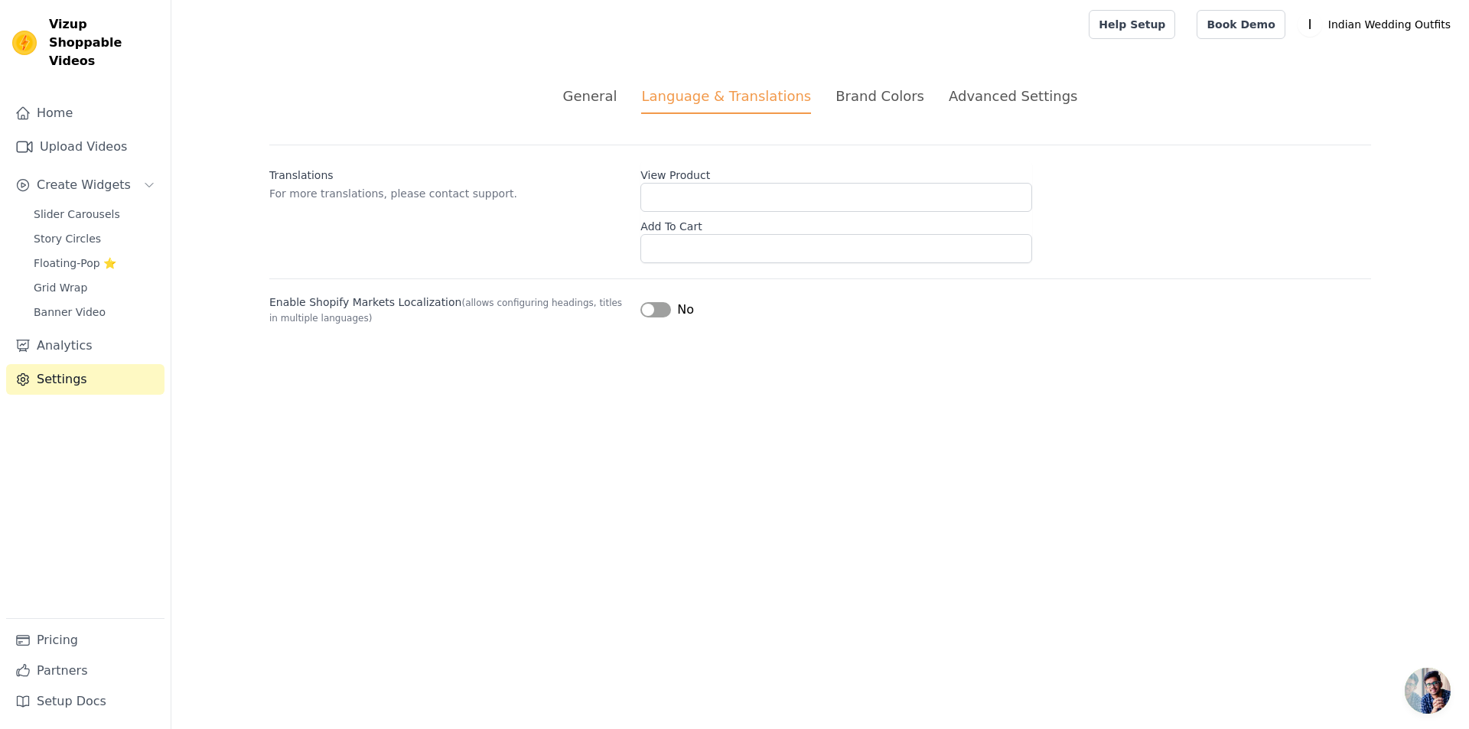
click at [863, 96] on div "Brand Colors" at bounding box center [880, 96] width 89 height 21
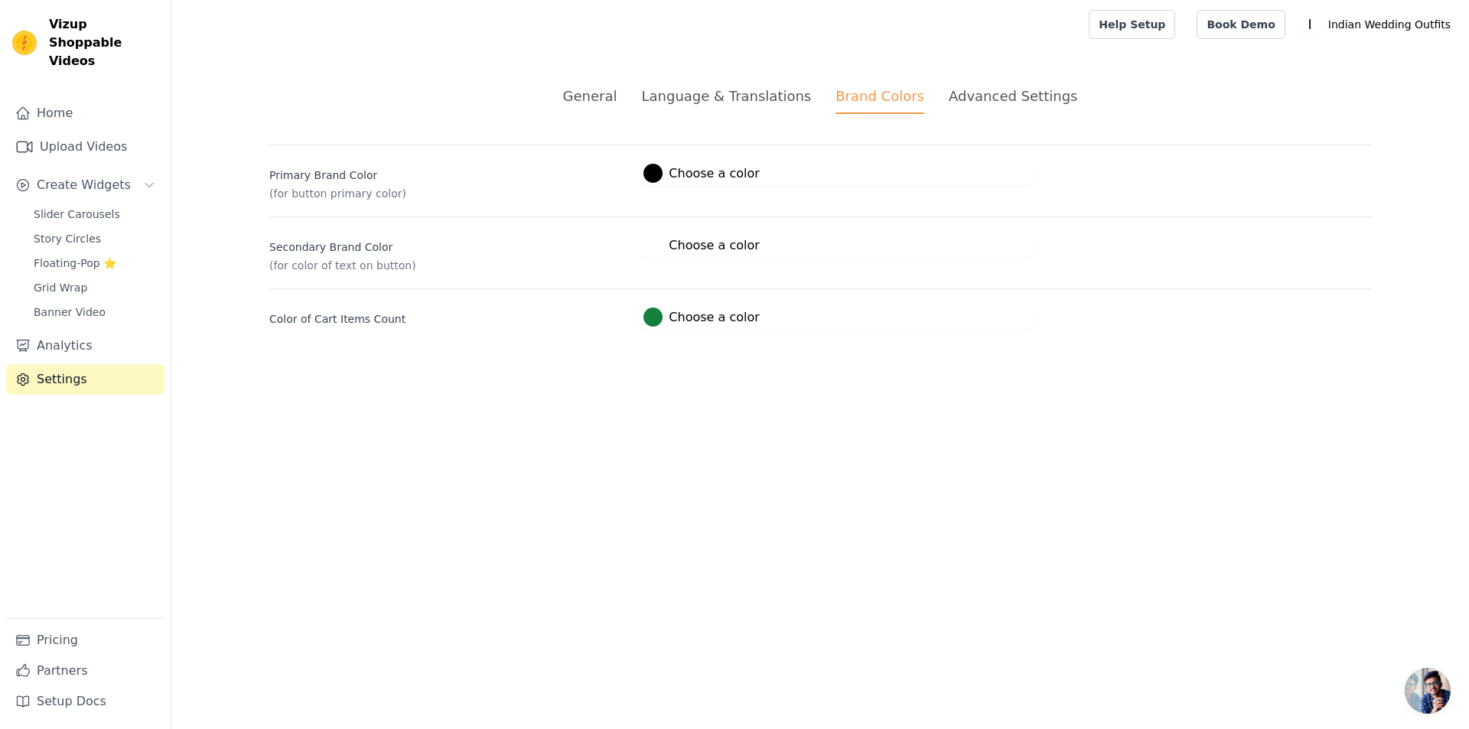
click at [725, 96] on div "Language & Translations" at bounding box center [726, 96] width 170 height 21
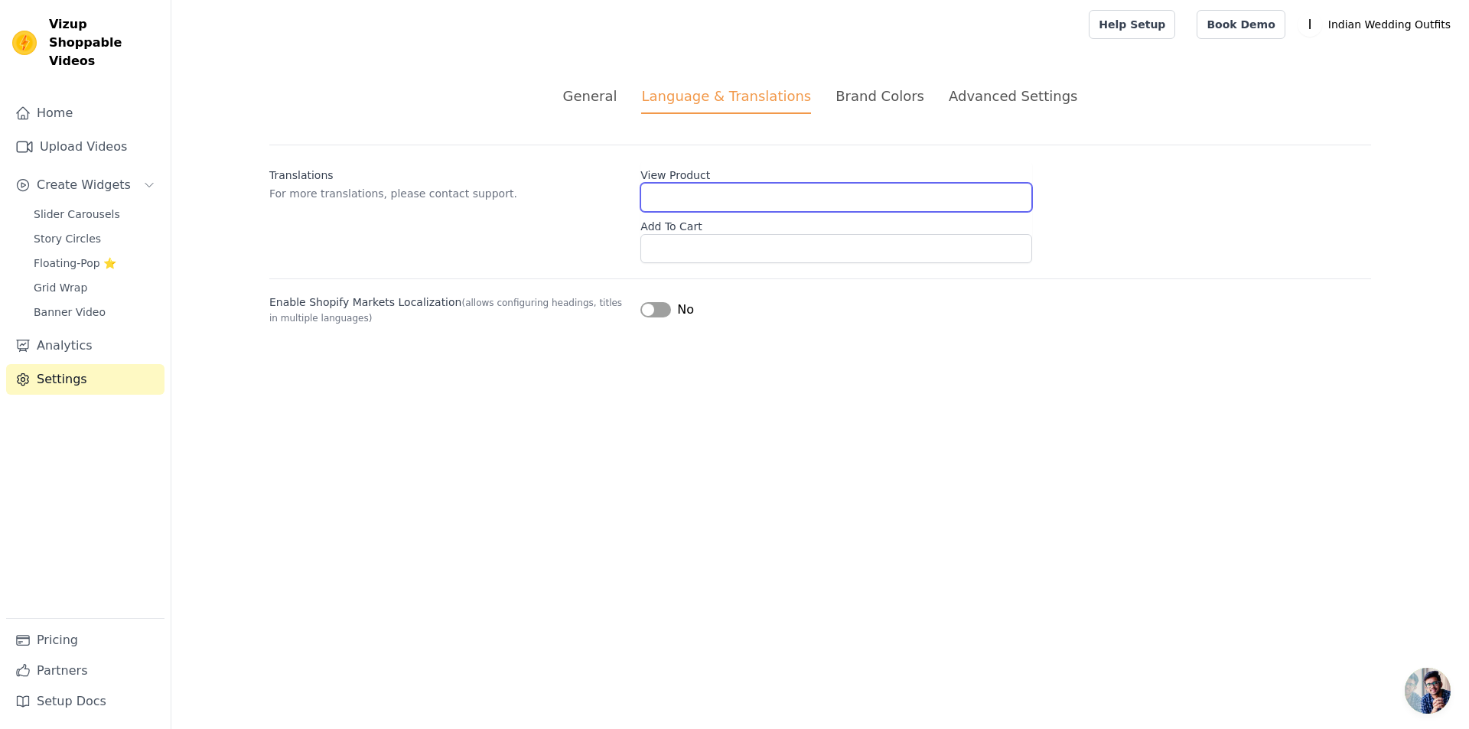
click at [674, 193] on input "View Product" at bounding box center [836, 197] width 392 height 29
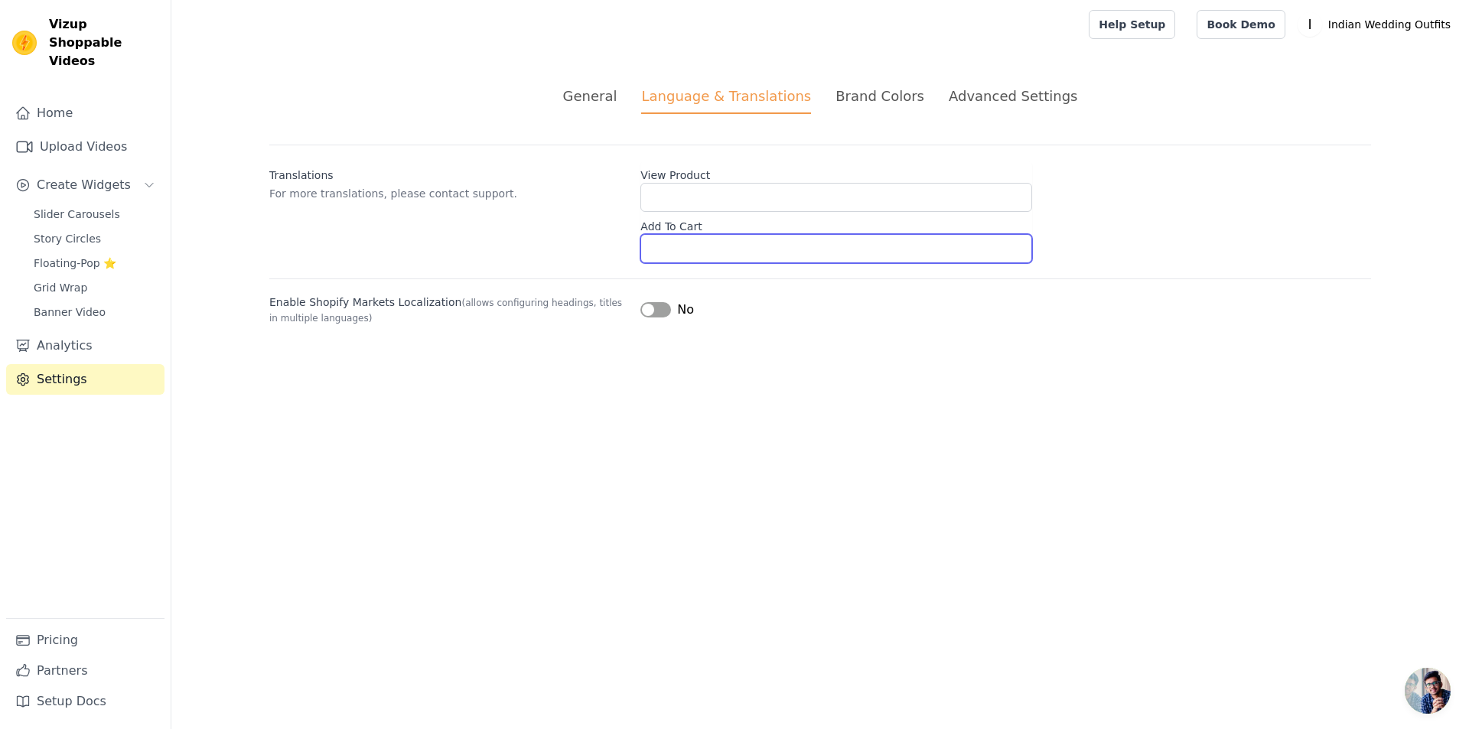
click at [695, 254] on input "Add To Cart" at bounding box center [836, 248] width 392 height 29
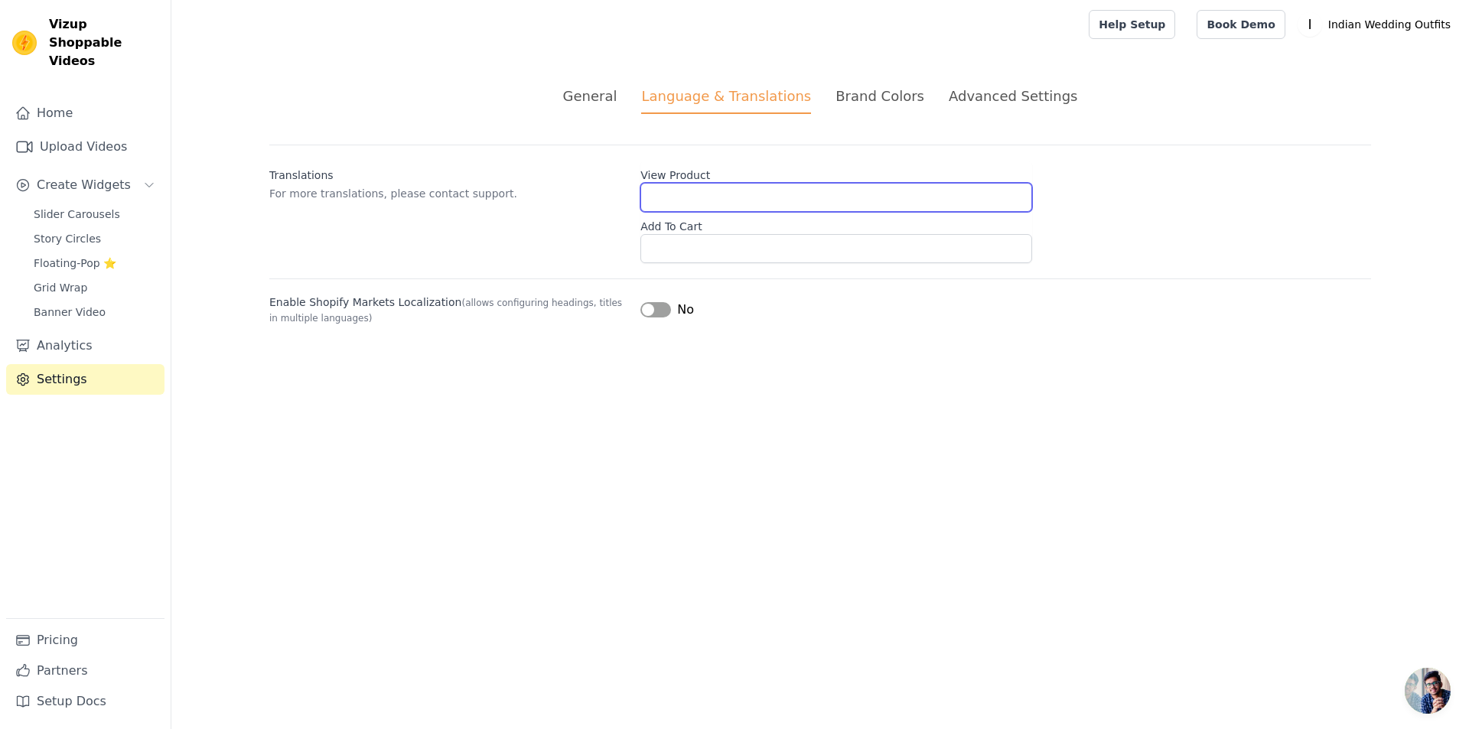
click at [707, 194] on input "View Product" at bounding box center [836, 197] width 392 height 29
drag, startPoint x: 307, startPoint y: 199, endPoint x: 543, endPoint y: 194, distance: 236.5
click at [543, 194] on p "For more translations, please contact support." at bounding box center [448, 193] width 359 height 15
click at [710, 190] on input "View Product" at bounding box center [836, 197] width 392 height 29
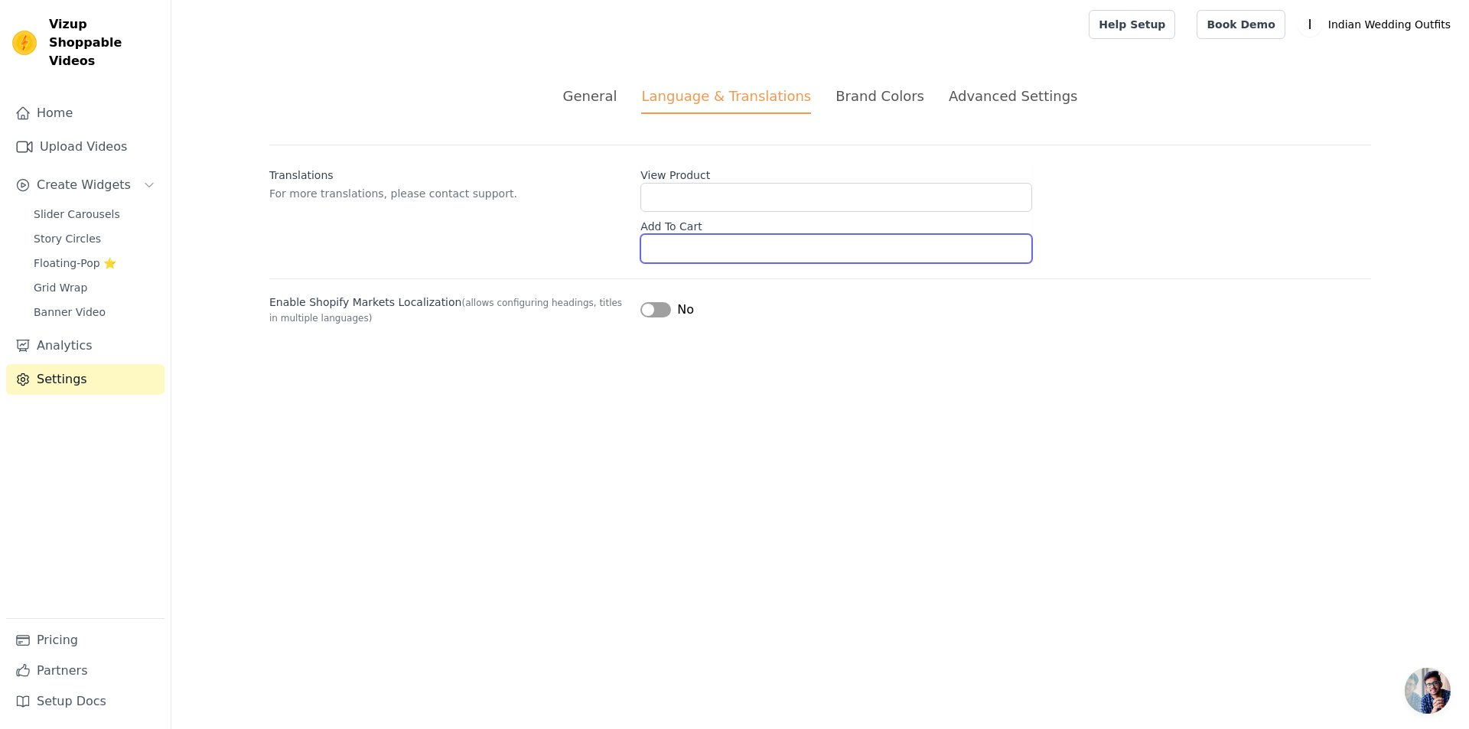
click at [673, 246] on input "Add To Cart" at bounding box center [836, 248] width 392 height 29
click at [890, 99] on div "Brand Colors" at bounding box center [880, 96] width 89 height 21
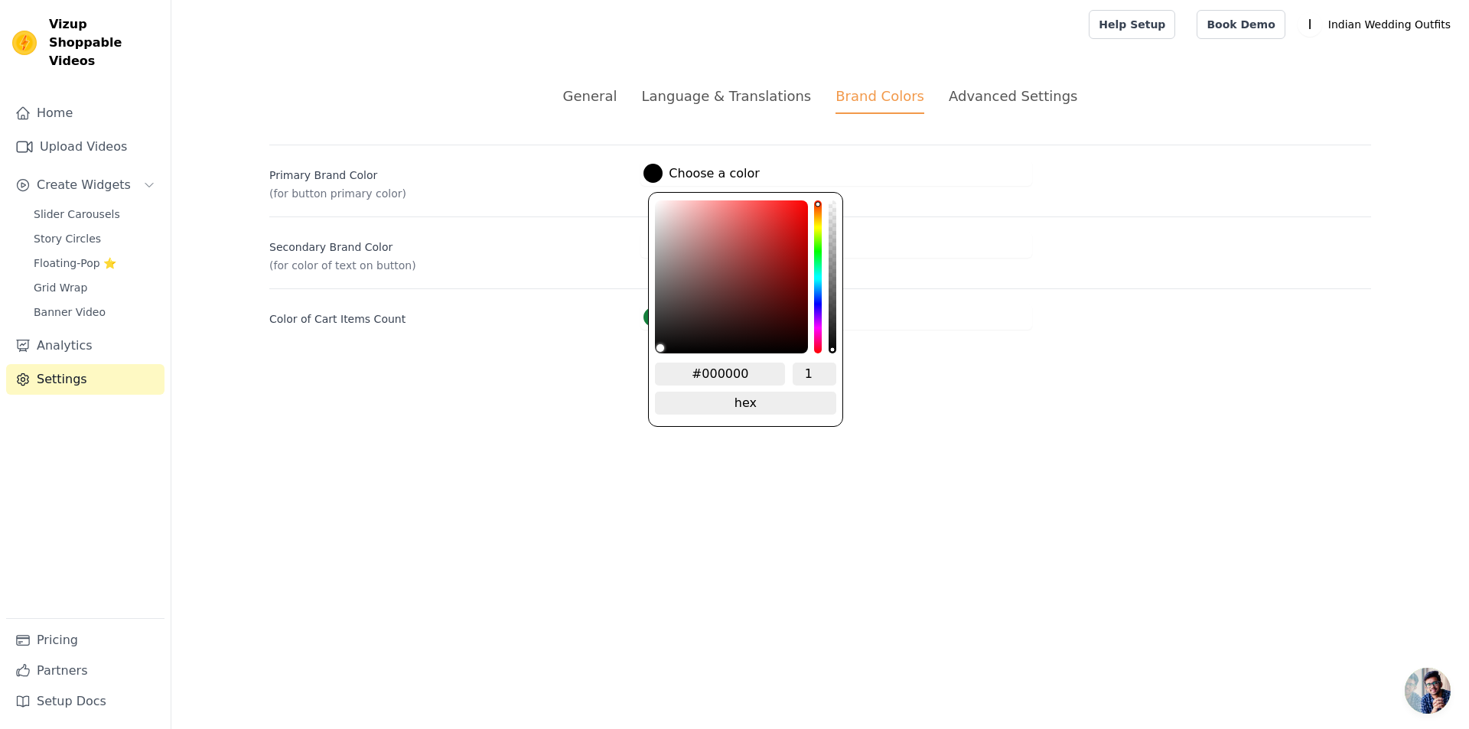
click at [652, 177] on div at bounding box center [653, 173] width 19 height 19
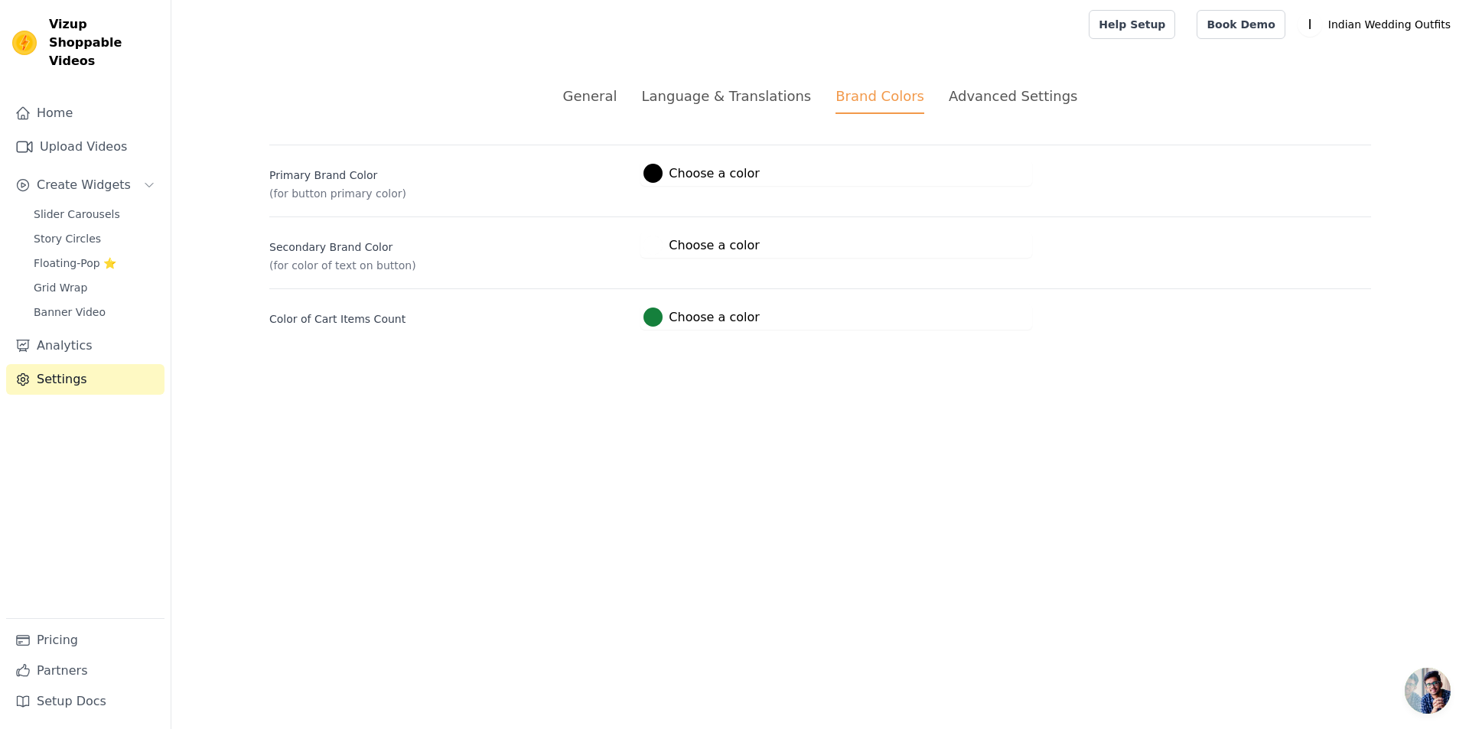
click at [925, 367] on html "Vizup Shoppable Videos Home Upload Videos Create Widgets Slider Carousels Story…" at bounding box center [734, 183] width 1469 height 367
click at [979, 94] on div "Advanced Settings" at bounding box center [1013, 96] width 129 height 21
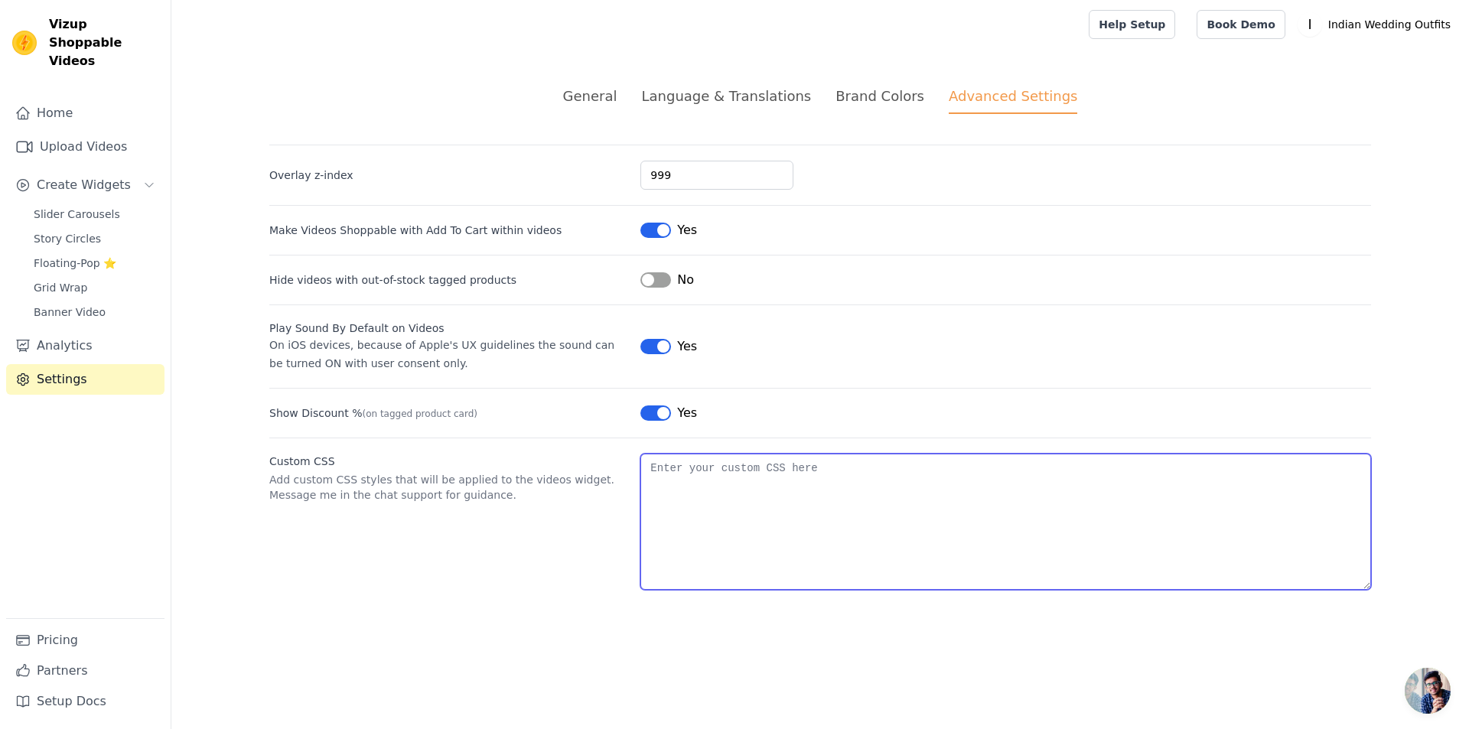
click at [668, 502] on textarea "Custom CSS" at bounding box center [1005, 522] width 731 height 136
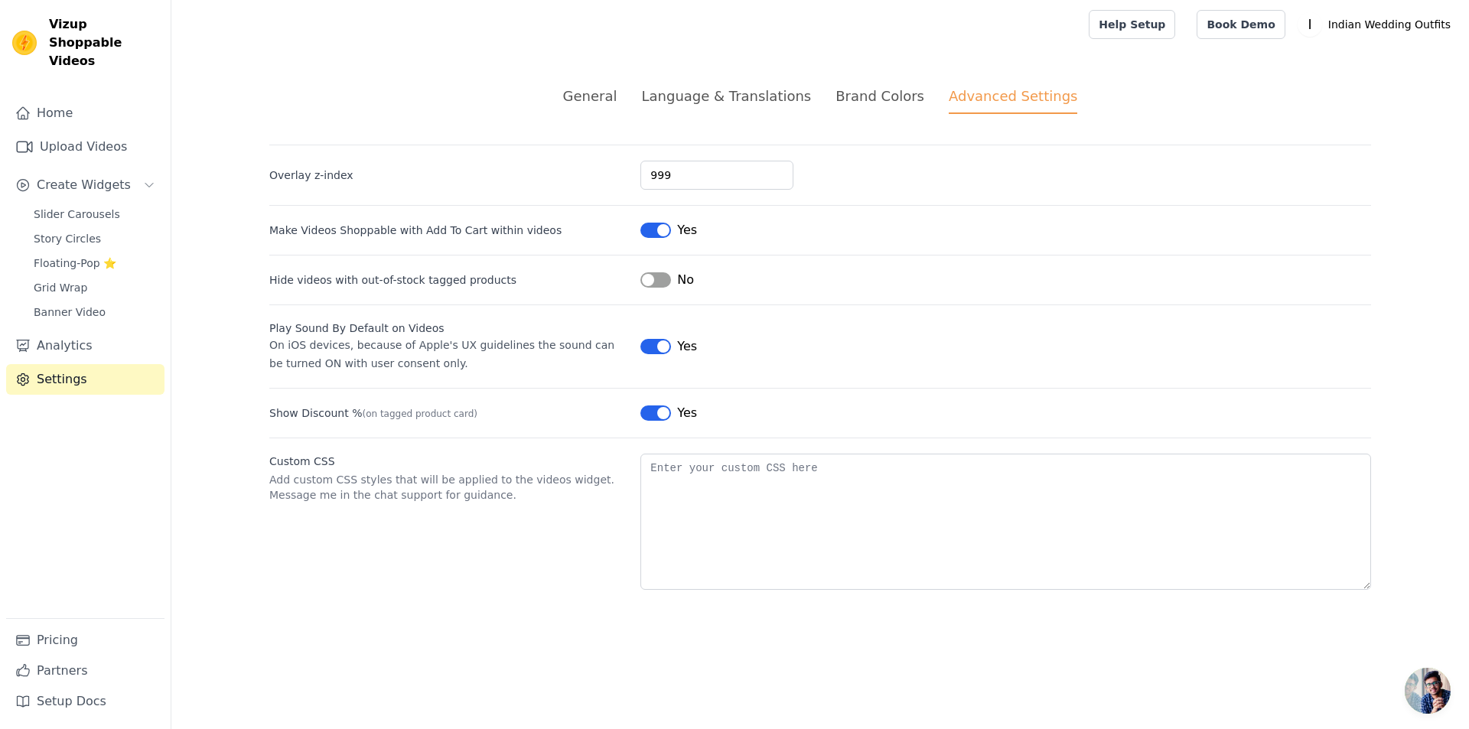
click at [576, 491] on p "Add custom CSS styles that will be applied to the videos widget. Message me in …" at bounding box center [448, 487] width 359 height 31
drag, startPoint x: 574, startPoint y: 99, endPoint x: 619, endPoint y: 99, distance: 45.1
click at [619, 99] on ul "General Language & Translations Brand Colors Advanced Settings" at bounding box center [820, 100] width 1102 height 28
click at [618, 99] on div "General" at bounding box center [590, 96] width 54 height 21
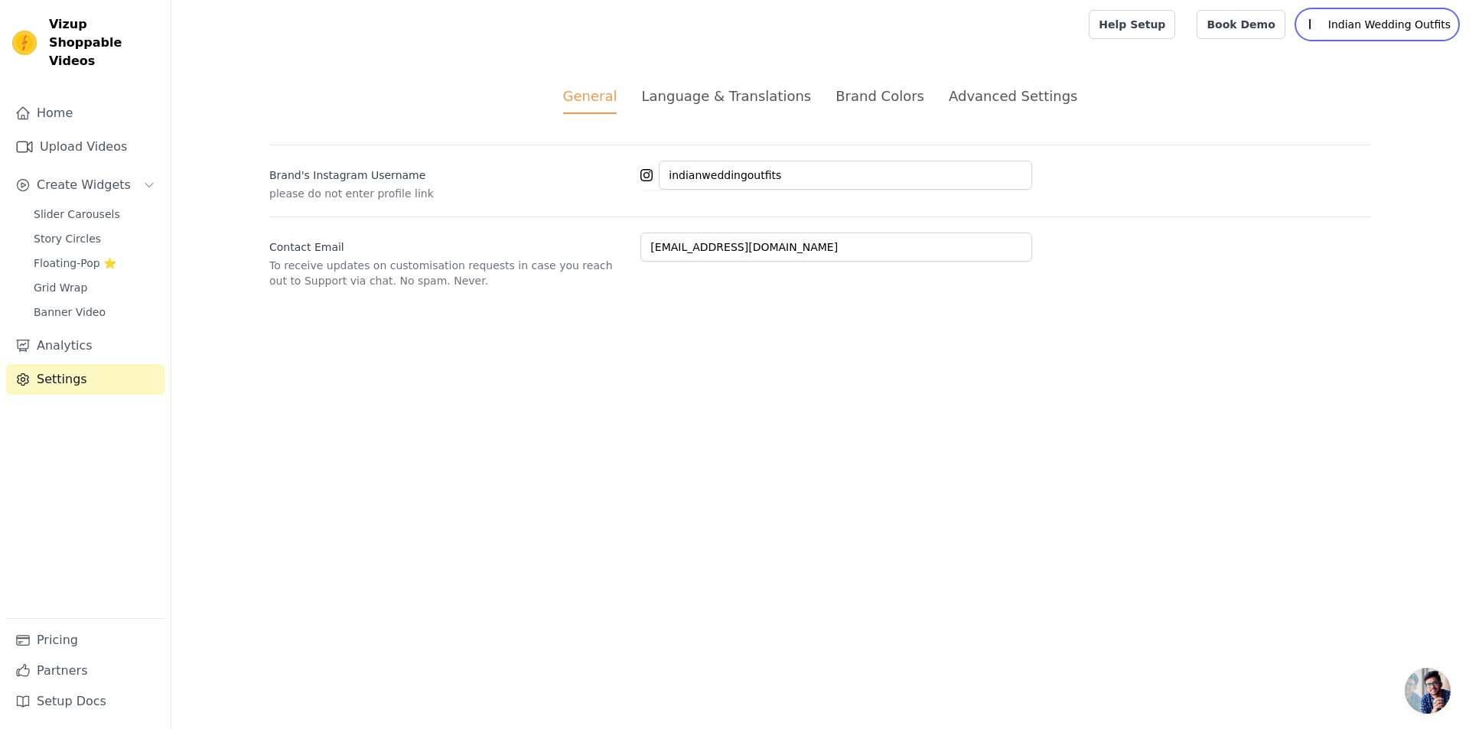
click at [1394, 22] on p "Indian Wedding Outfits" at bounding box center [1389, 25] width 135 height 28
click at [1380, 60] on link "Settings" at bounding box center [1383, 64] width 147 height 28
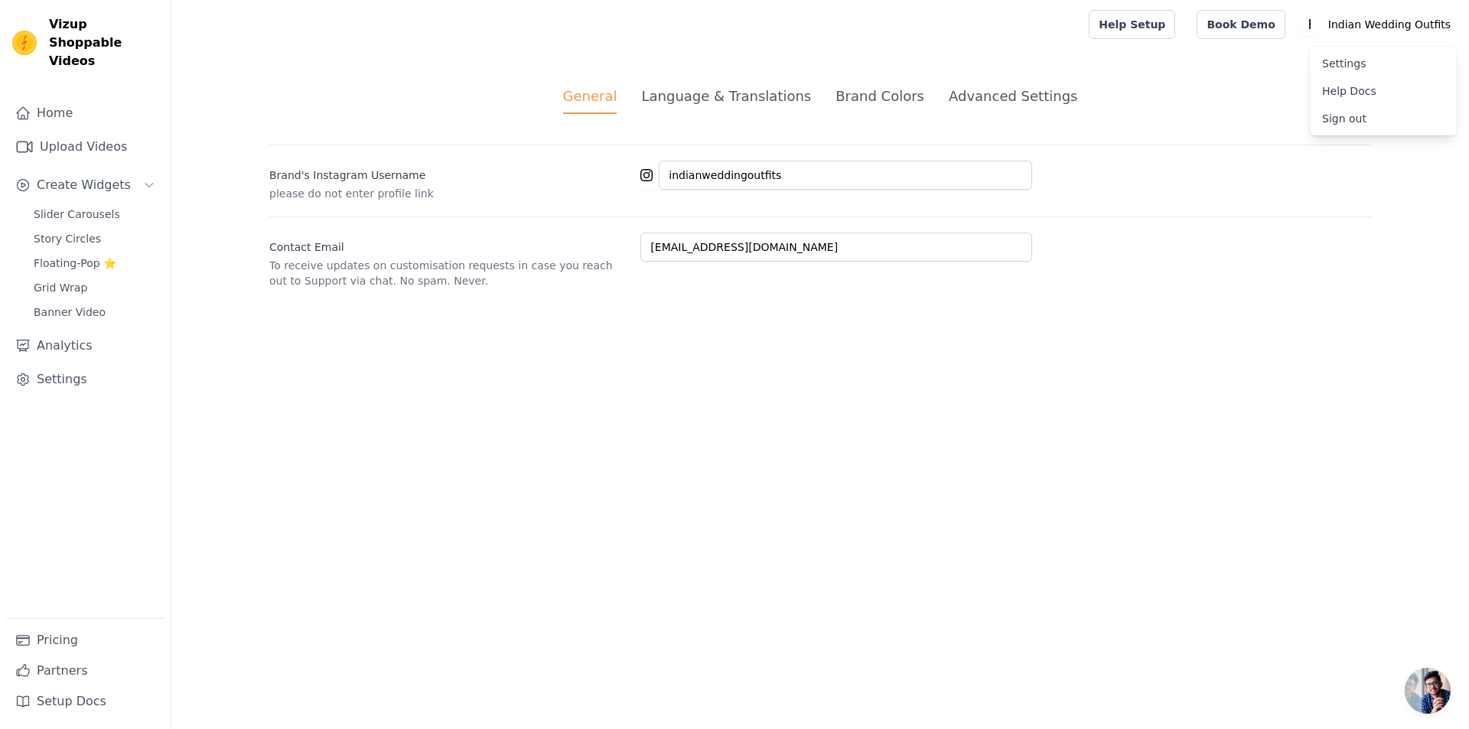
click at [1426, 692] on span "Open chat" at bounding box center [1428, 691] width 46 height 46
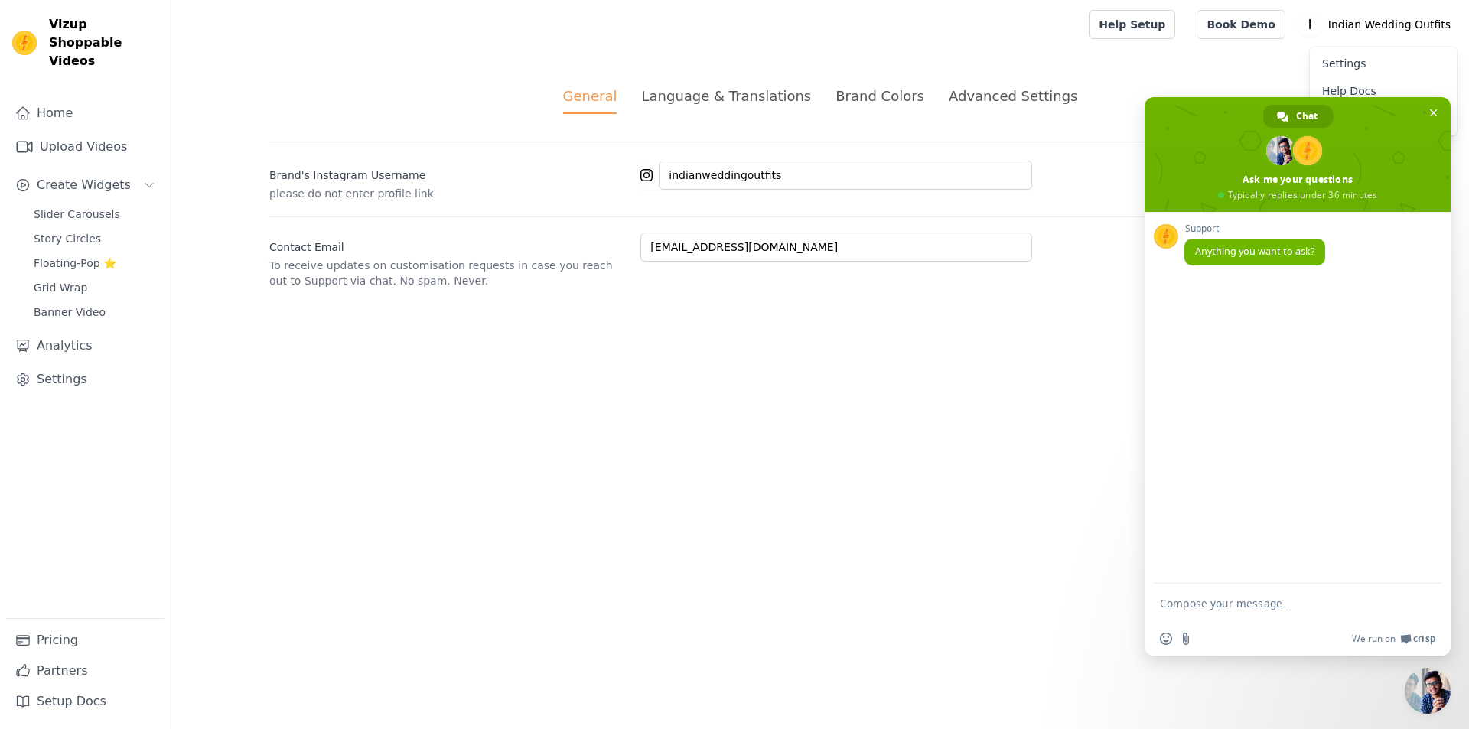
click at [1231, 602] on textarea "Compose your message..." at bounding box center [1282, 603] width 245 height 38
type textarea "hey"
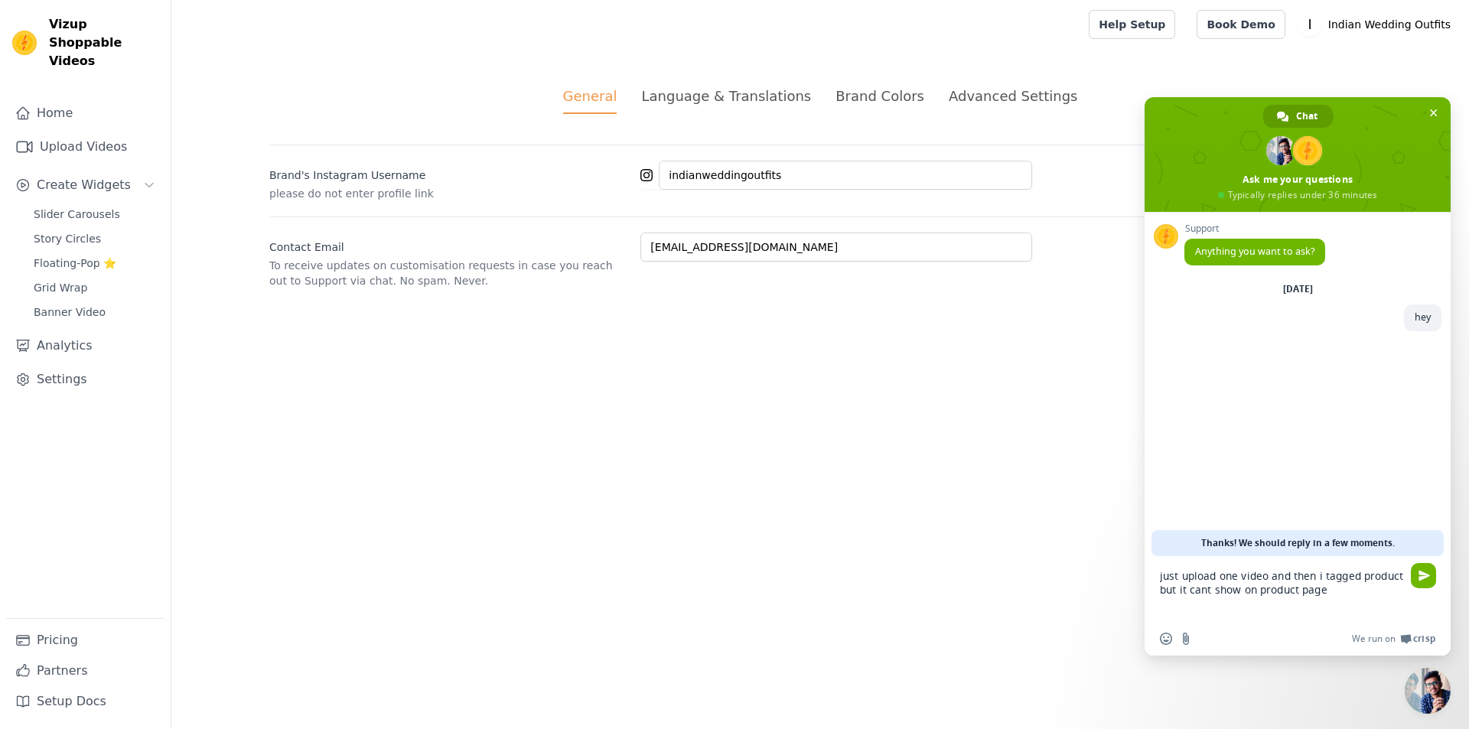
type textarea "just upload one video and then i tagged product but it cant show on product page"
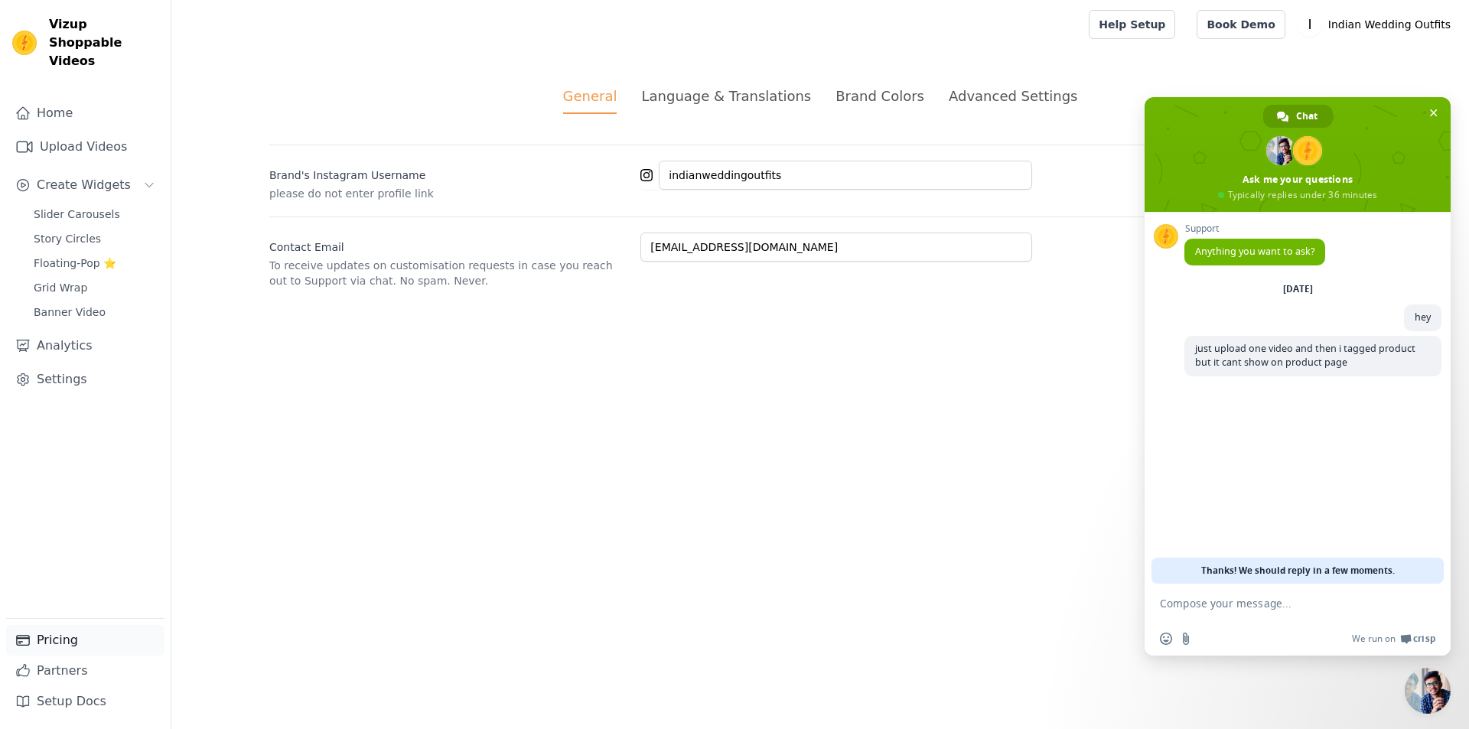
click at [89, 628] on link "Pricing" at bounding box center [85, 640] width 158 height 31
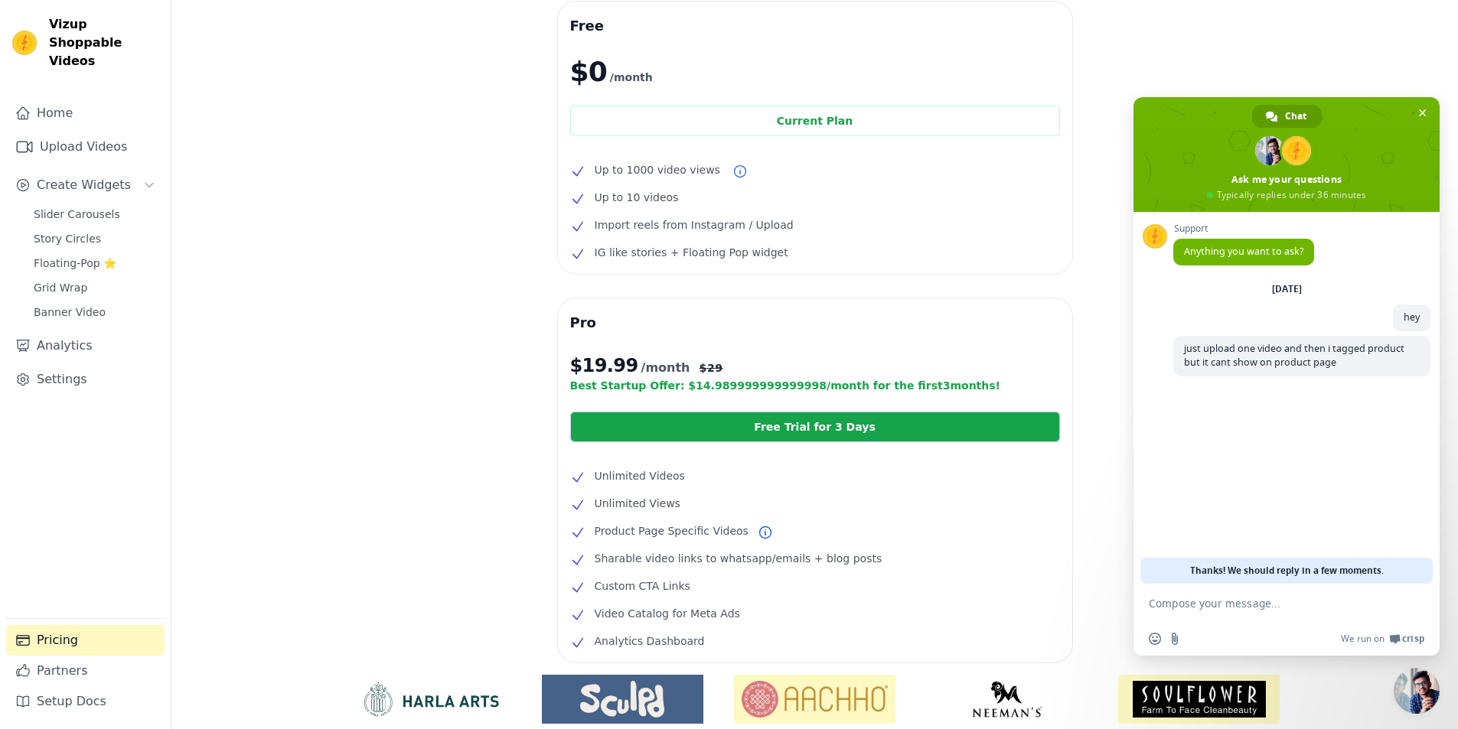
scroll to position [187, 0]
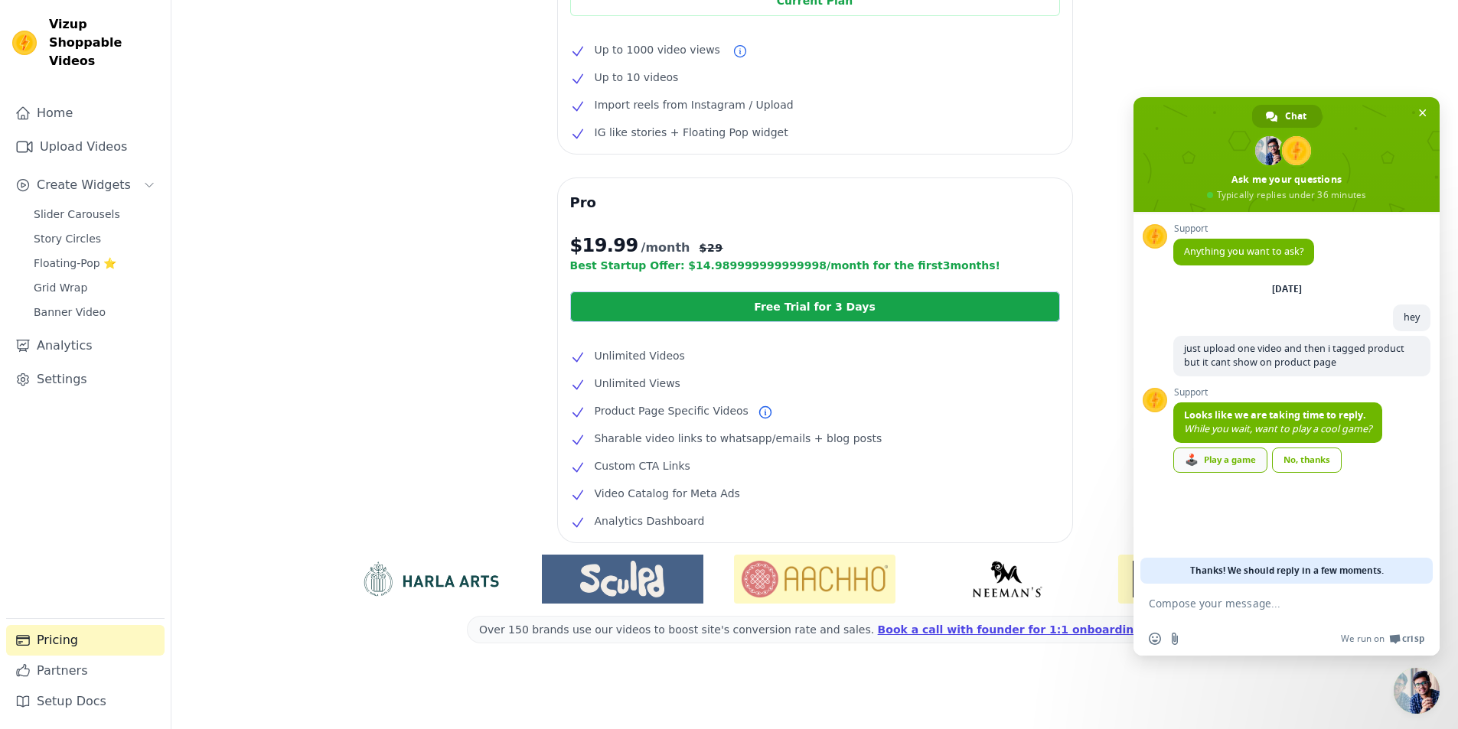
click at [1221, 448] on link "🕹️ Play a game" at bounding box center [1220, 460] width 94 height 25
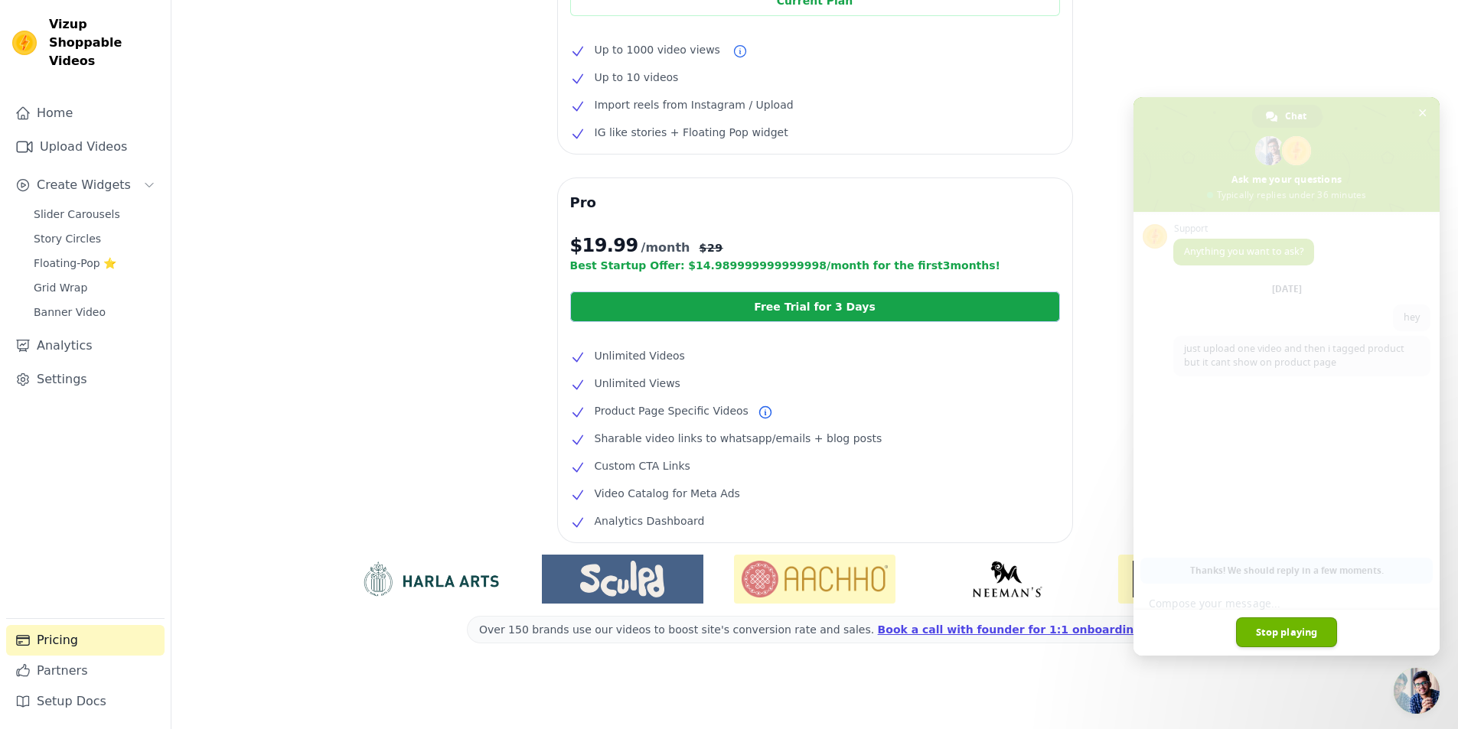
click at [1322, 640] on link "Stop playing" at bounding box center [1287, 633] width 102 height 30
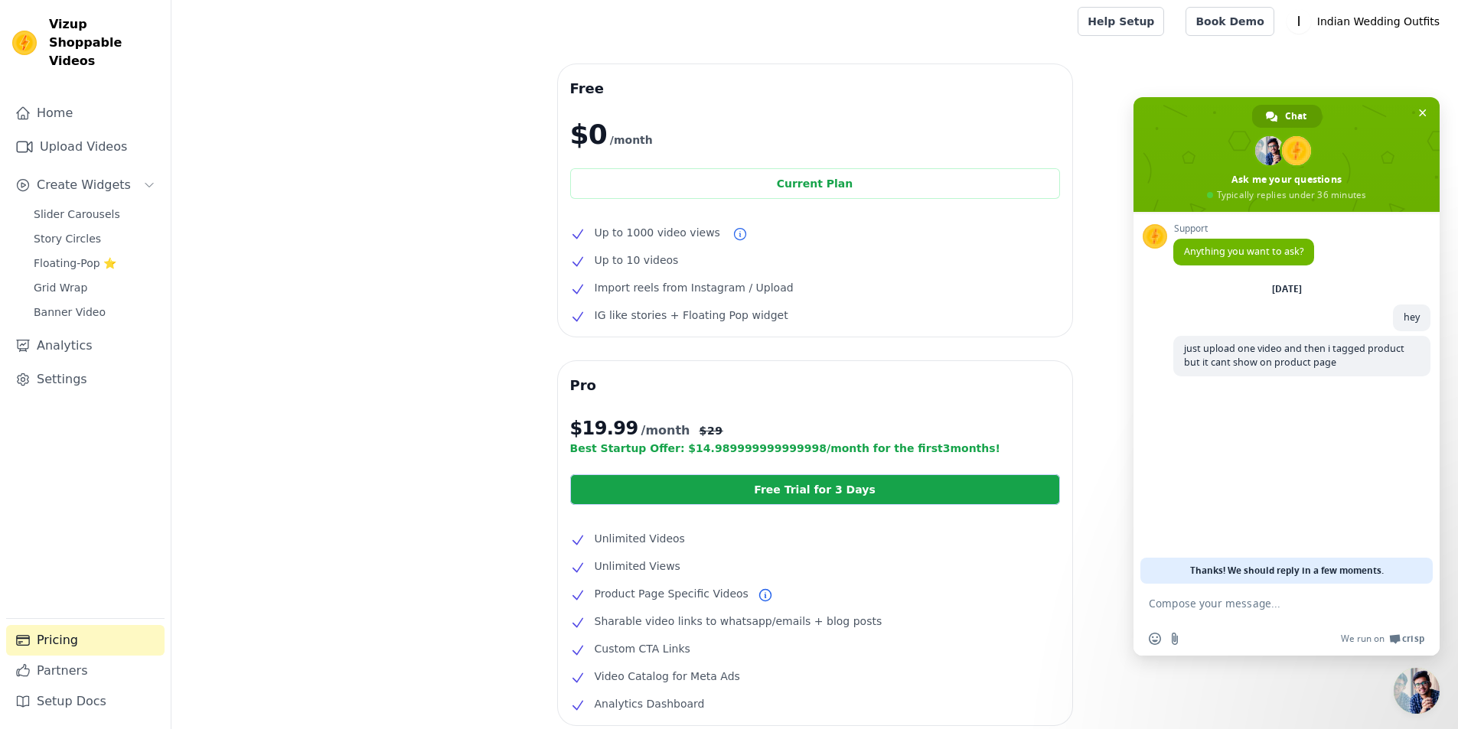
scroll to position [0, 0]
